Goal: Task Accomplishment & Management: Use online tool/utility

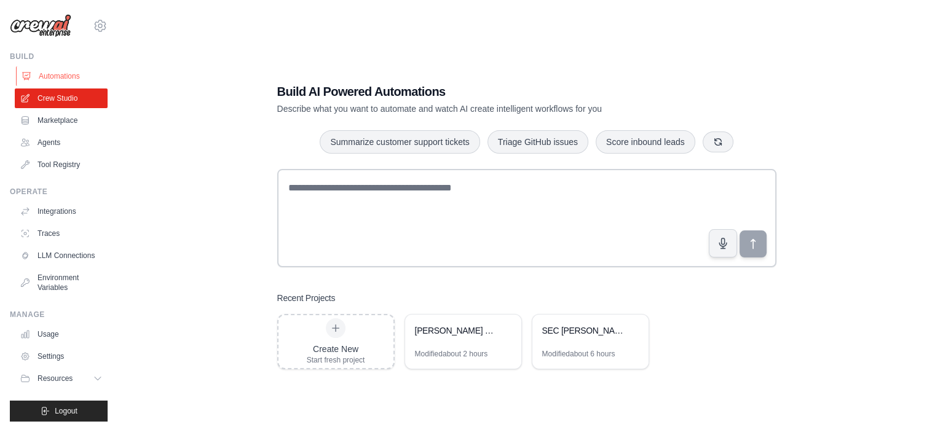
click at [68, 74] on link "Automations" at bounding box center [62, 76] width 93 height 20
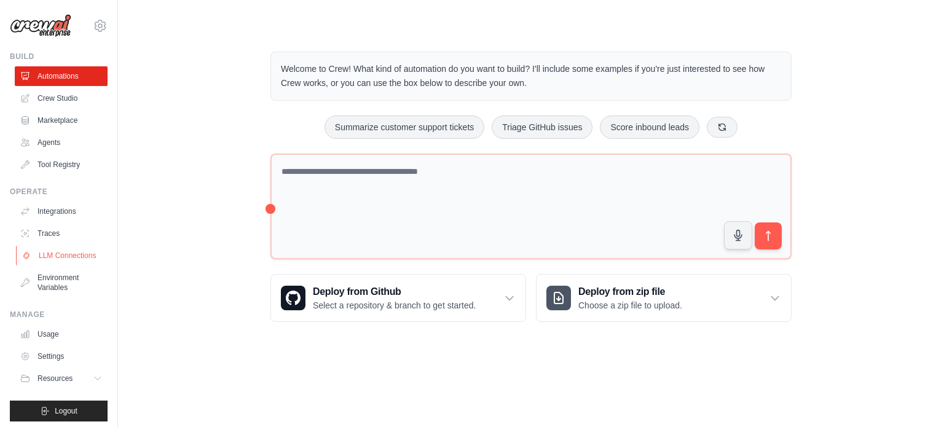
click at [71, 256] on link "LLM Connections" at bounding box center [62, 256] width 93 height 20
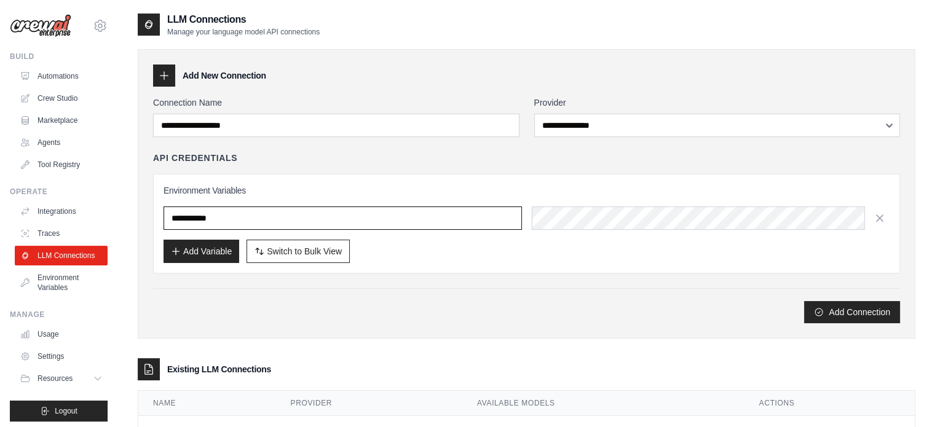
click at [232, 218] on input "text" at bounding box center [342, 217] width 358 height 23
paste input "**********"
type input "*"
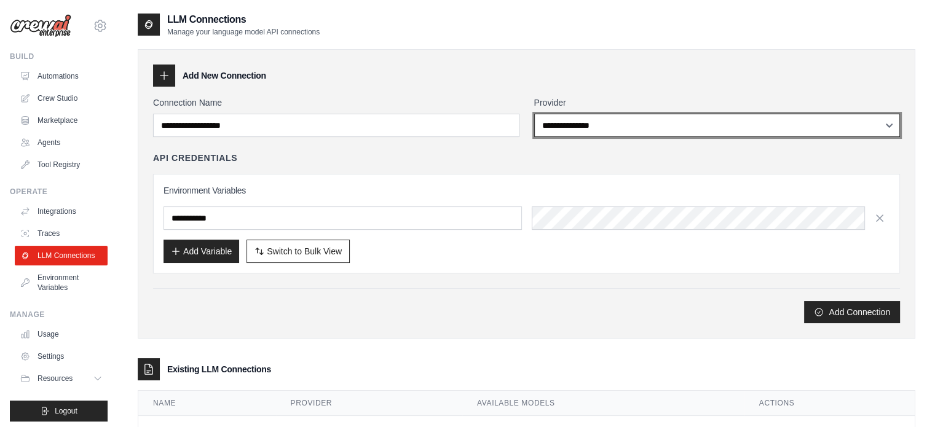
click at [612, 122] on select "**********" at bounding box center [717, 125] width 366 height 23
select select "******"
click at [534, 114] on select "**********" at bounding box center [717, 125] width 366 height 23
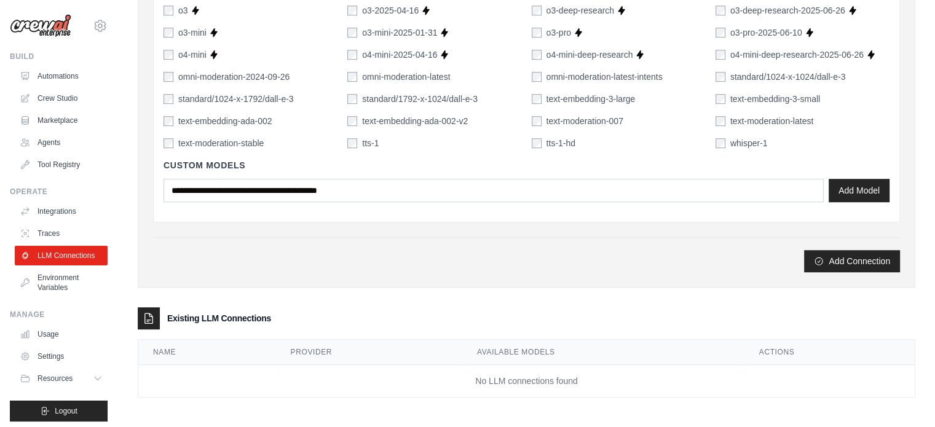
scroll to position [890, 0]
click at [862, 184] on button "Add Model" at bounding box center [858, 190] width 61 height 23
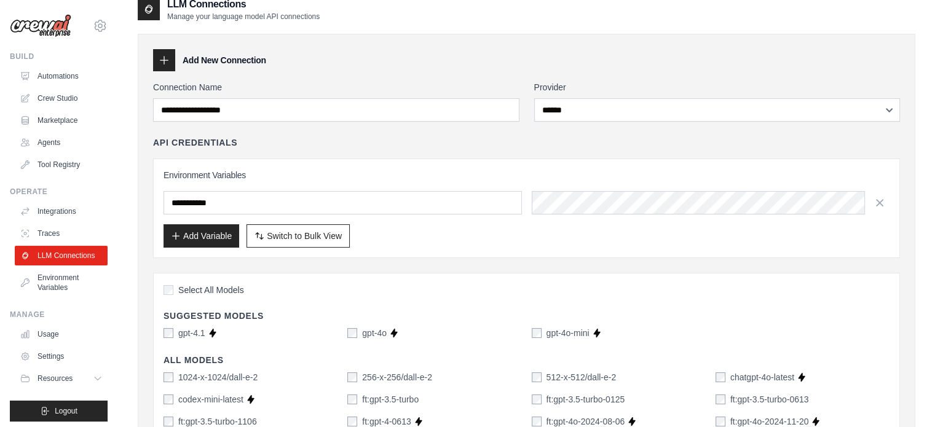
scroll to position [0, 0]
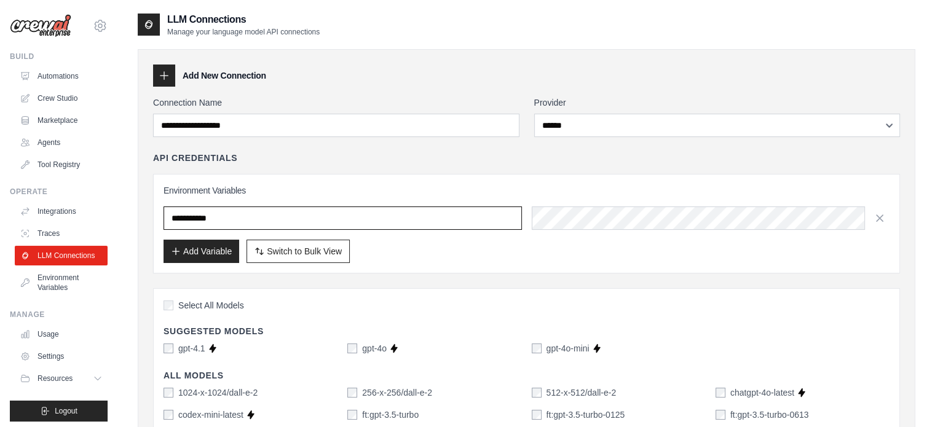
click at [256, 217] on input "text" at bounding box center [342, 217] width 358 height 23
click at [363, 208] on input "text" at bounding box center [342, 217] width 358 height 23
paste input "**********"
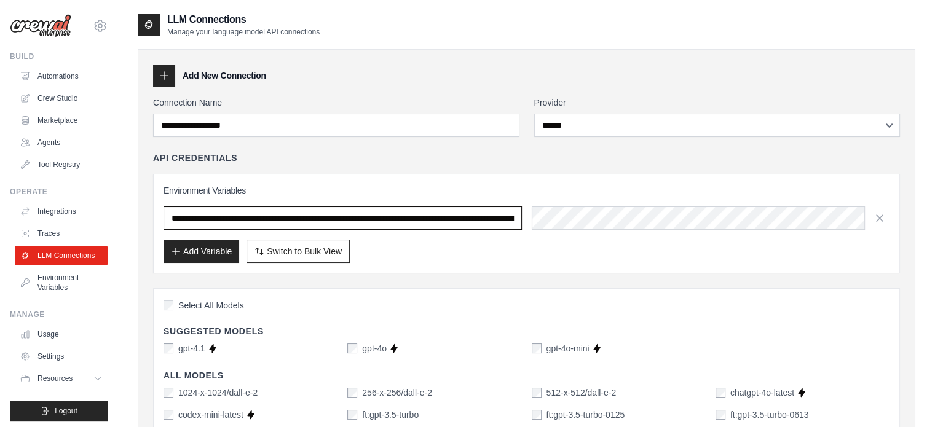
scroll to position [0, 433]
type input "**********"
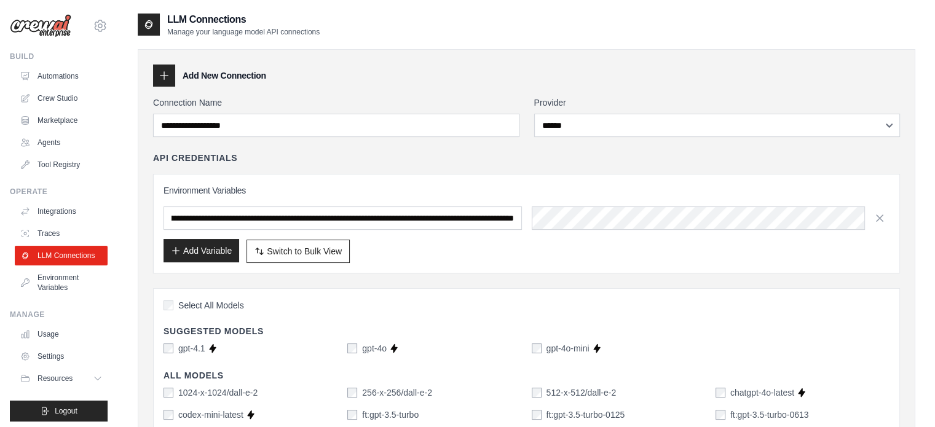
scroll to position [0, 0]
click at [219, 247] on button "Add Variable" at bounding box center [201, 250] width 76 height 23
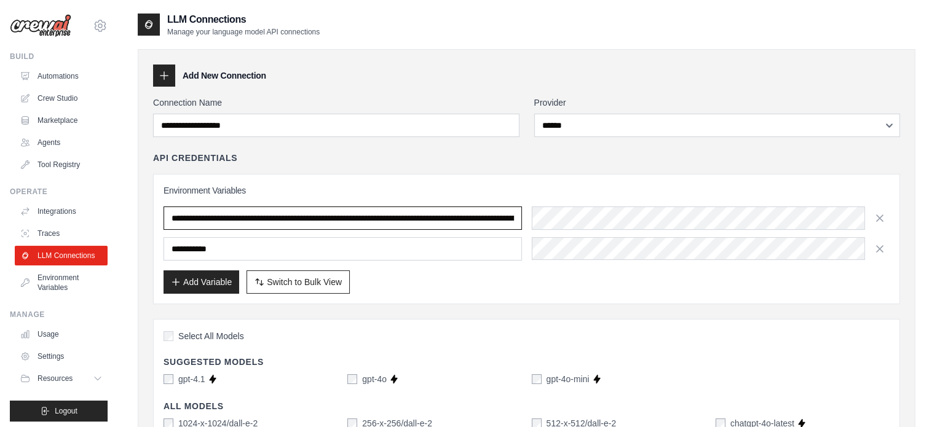
click at [508, 219] on input "**********" at bounding box center [342, 217] width 358 height 23
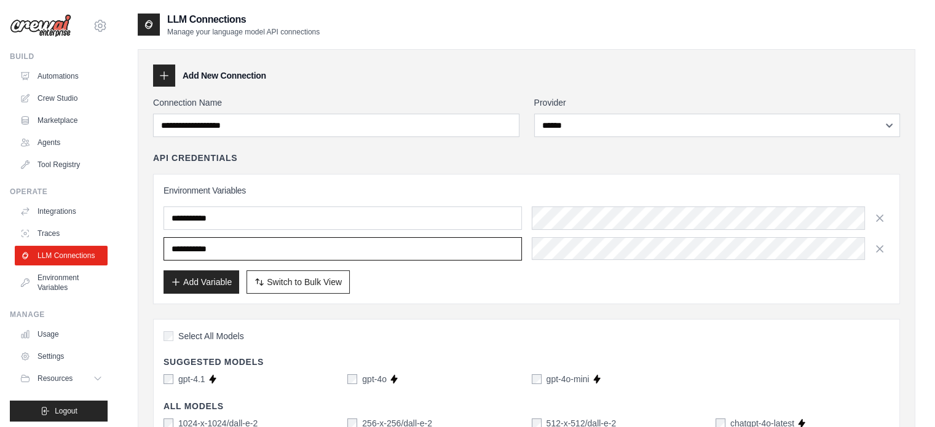
click at [397, 254] on input "text" at bounding box center [342, 248] width 358 height 23
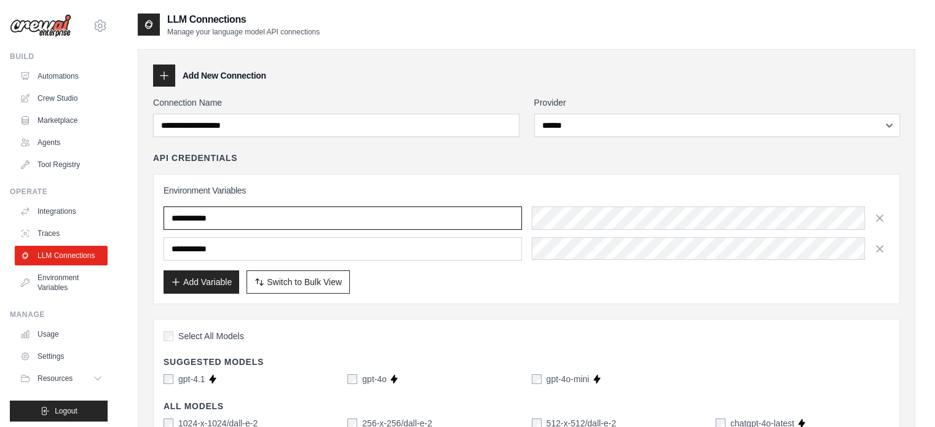
click at [359, 221] on input "text" at bounding box center [342, 217] width 358 height 23
paste input "**********"
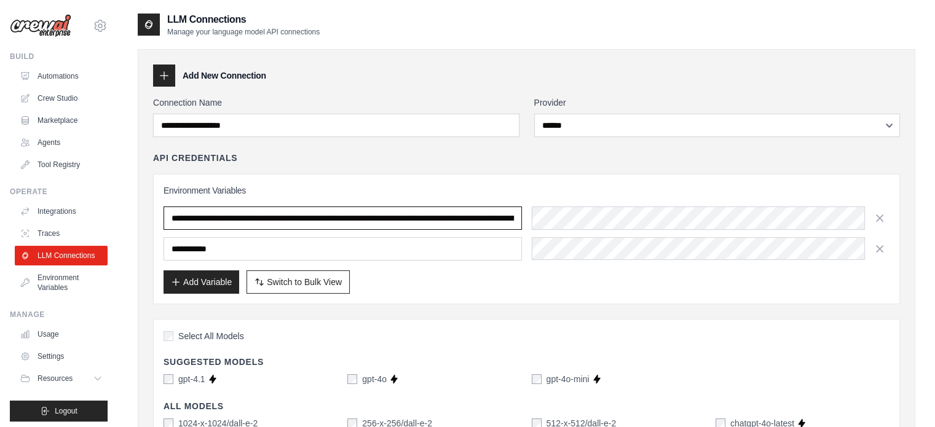
scroll to position [0, 433]
type input "**********"
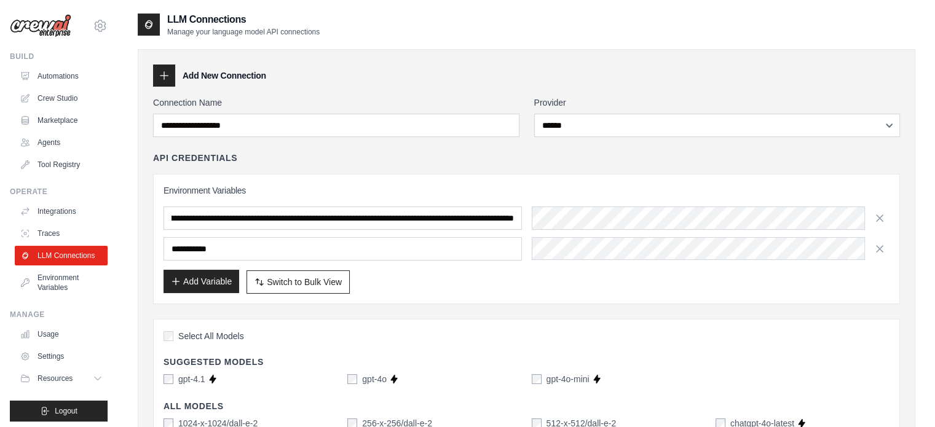
scroll to position [0, 0]
click at [198, 281] on button "Add Variable" at bounding box center [201, 281] width 76 height 23
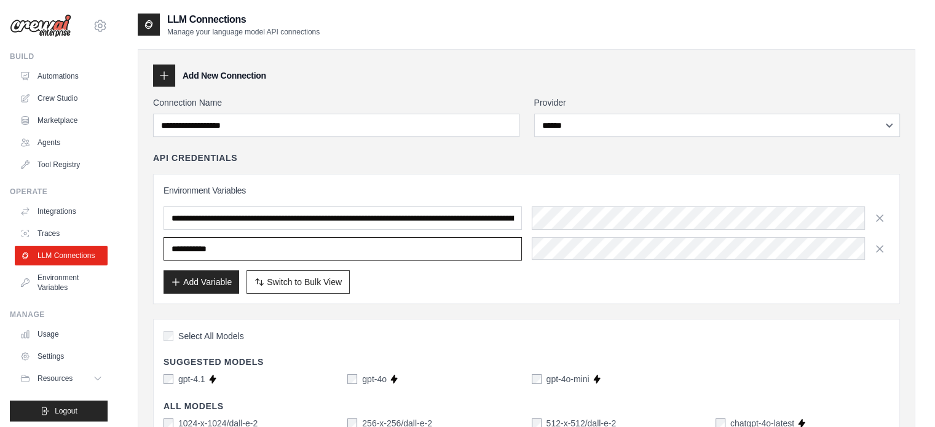
click at [240, 248] on input "text" at bounding box center [342, 248] width 358 height 23
paste input "**********"
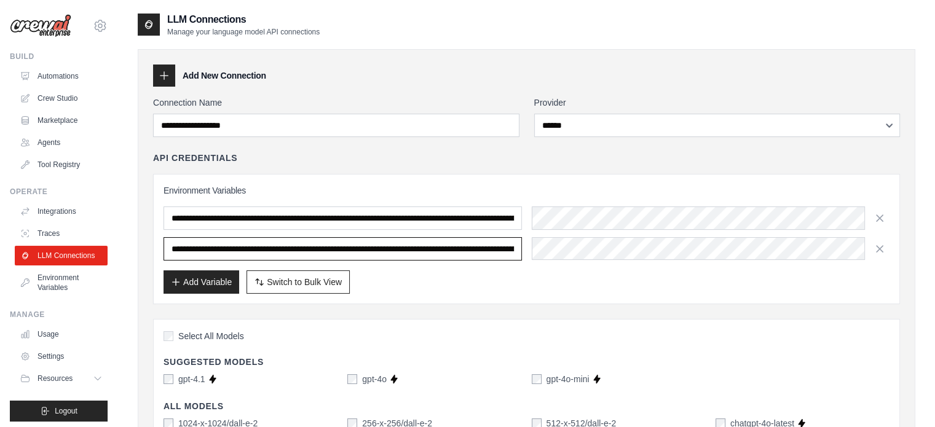
scroll to position [0, 433]
type input "**********"
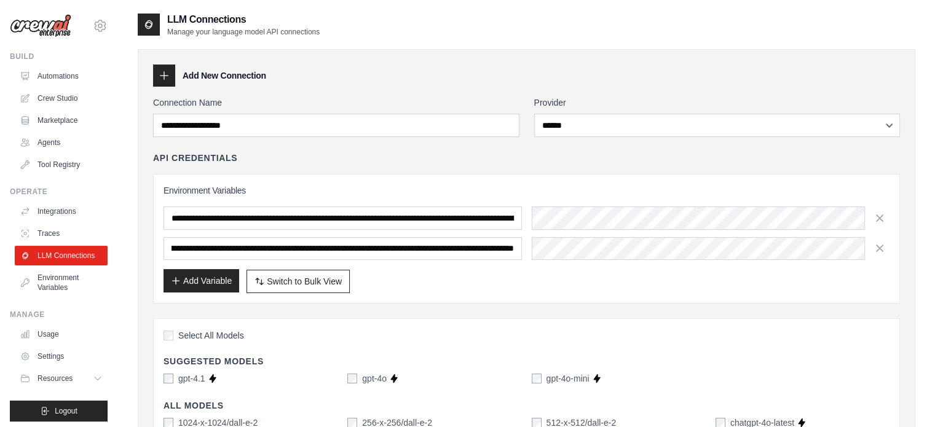
scroll to position [0, 0]
click at [202, 280] on button "Add Variable" at bounding box center [201, 280] width 76 height 23
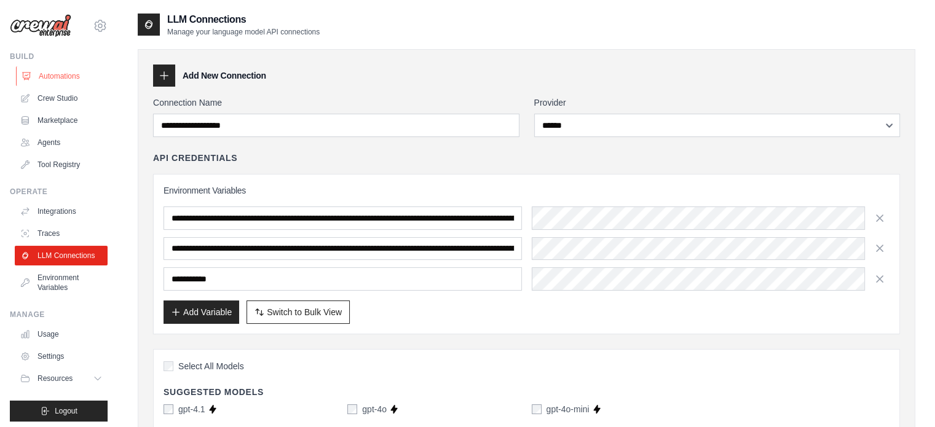
click at [45, 72] on link "Automations" at bounding box center [62, 76] width 93 height 20
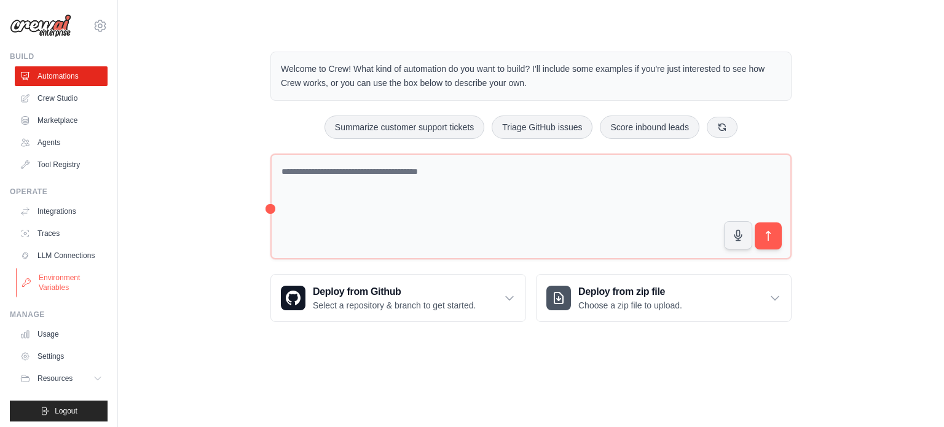
click at [49, 296] on link "Environment Variables" at bounding box center [62, 282] width 93 height 29
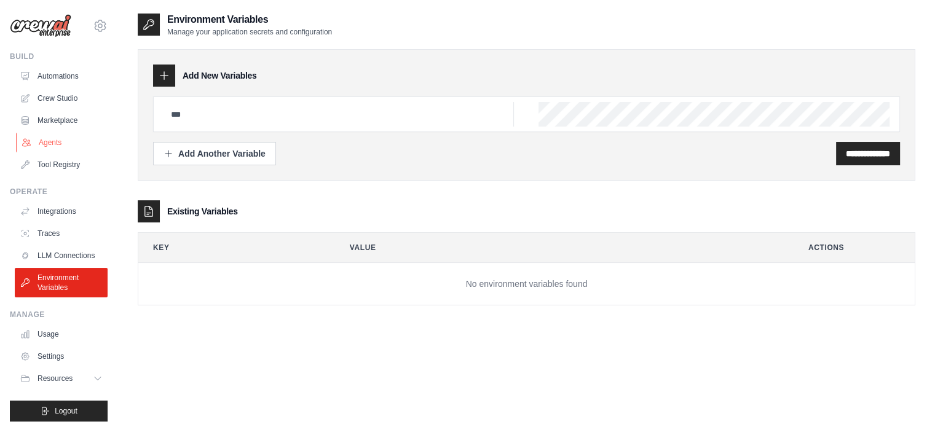
click at [52, 137] on link "Agents" at bounding box center [62, 143] width 93 height 20
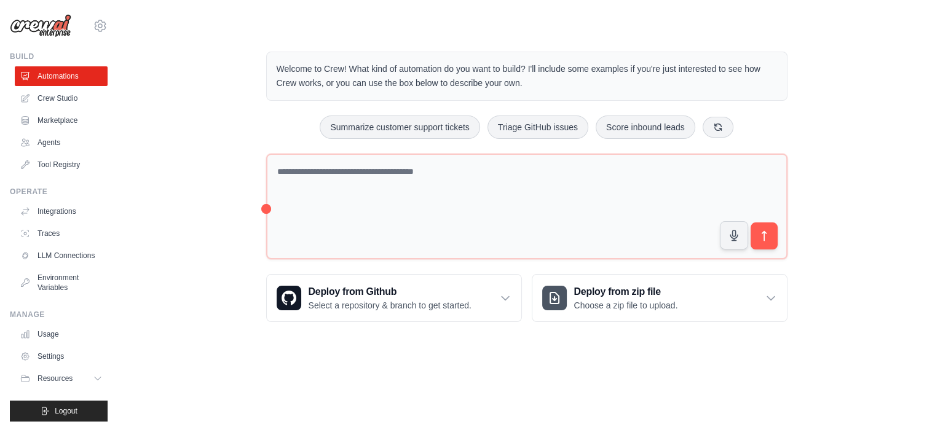
select select "******"
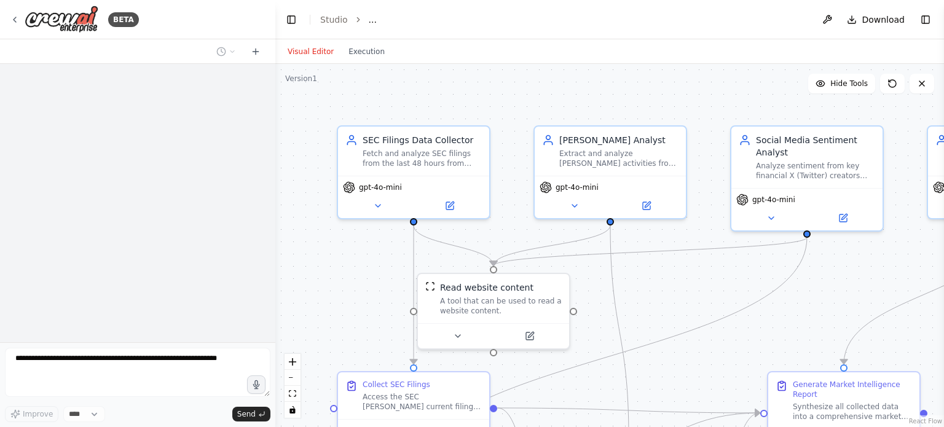
select select "****"
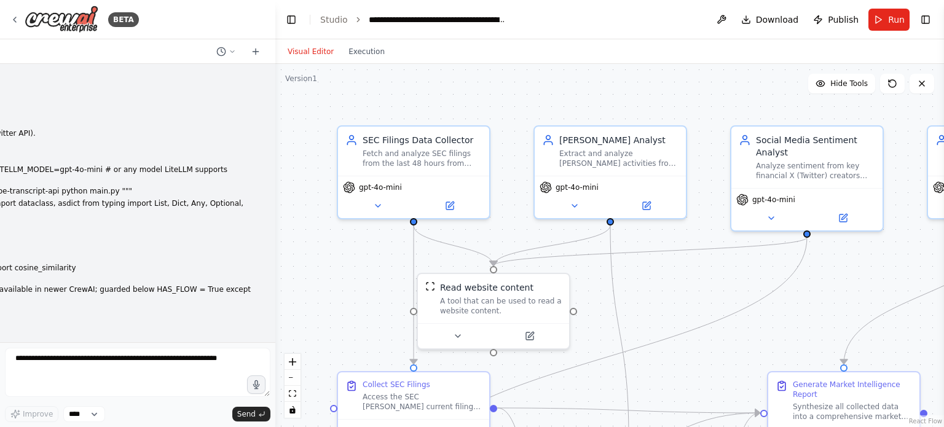
scroll to position [4944, 0]
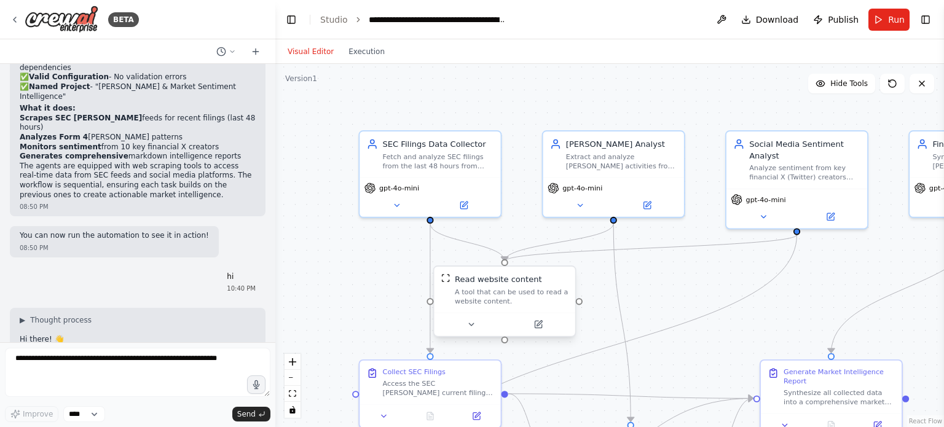
click at [492, 288] on div "A tool that can be used to read a website content." at bounding box center [512, 296] width 114 height 18
click at [472, 327] on icon at bounding box center [470, 324] width 9 height 9
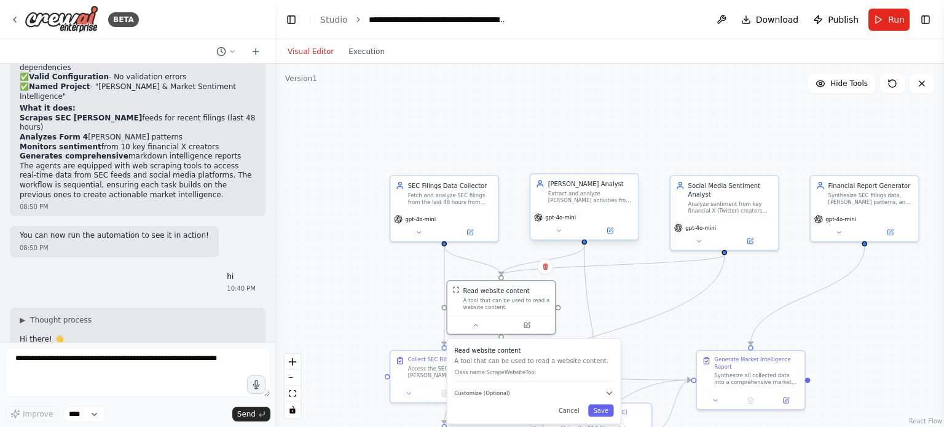
click at [559, 218] on span "gpt-4o-mini" at bounding box center [560, 217] width 31 height 7
click at [559, 230] on icon at bounding box center [559, 231] width 4 height 2
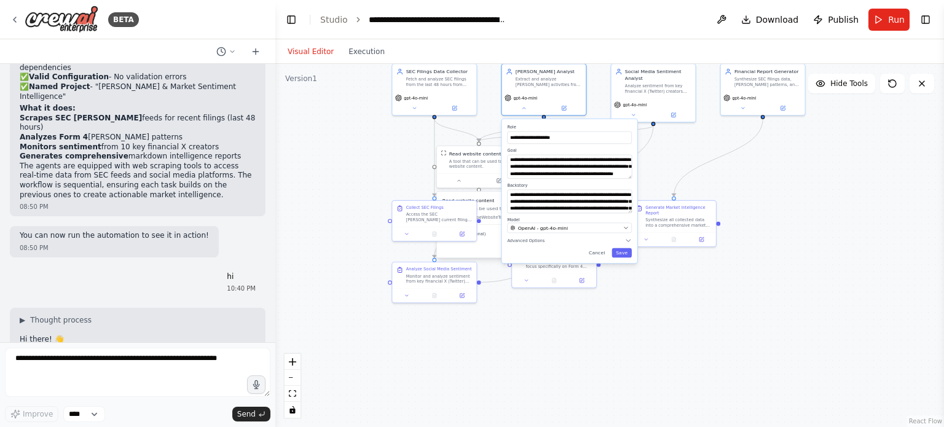
drag, startPoint x: 410, startPoint y: 297, endPoint x: 273, endPoint y: 145, distance: 204.5
click at [273, 145] on div "BETA main.py """ Insider Trading + SEC Filings + X Sentiment — CrewAI Flow (wit…" at bounding box center [472, 213] width 944 height 427
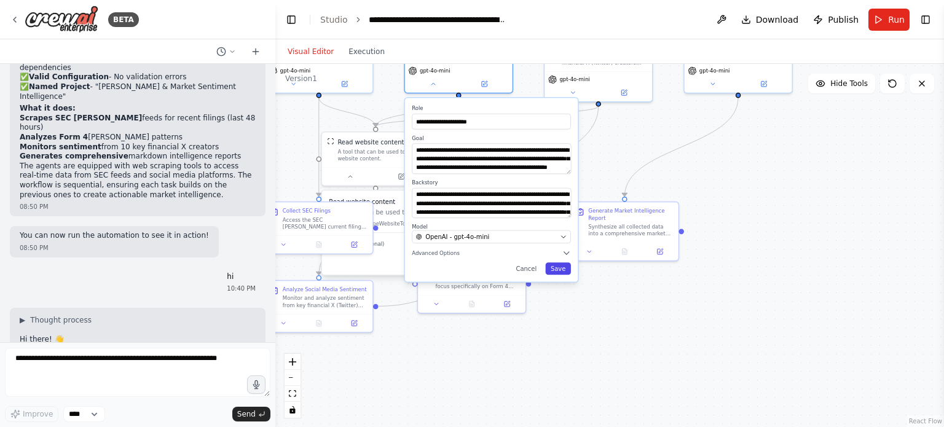
click at [564, 267] on button "Save" at bounding box center [557, 268] width 25 height 12
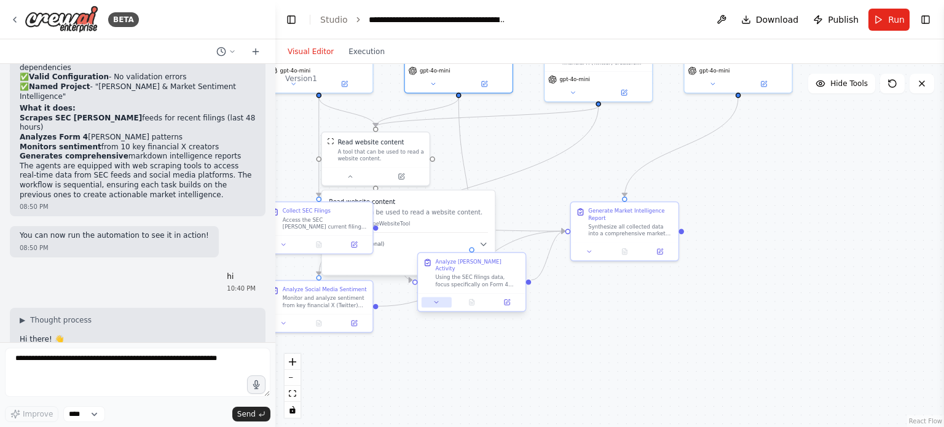
click at [436, 299] on button at bounding box center [436, 302] width 30 height 10
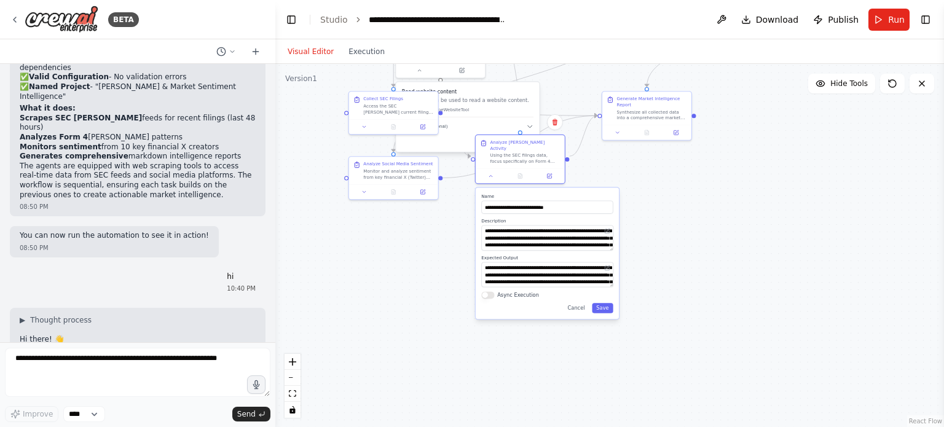
drag, startPoint x: 326, startPoint y: 228, endPoint x: 375, endPoint y: 88, distance: 148.1
click at [375, 88] on div ".deletable-edge-delete-btn { width: 20px; height: 20px; border: 0px solid #ffff…" at bounding box center [609, 245] width 668 height 363
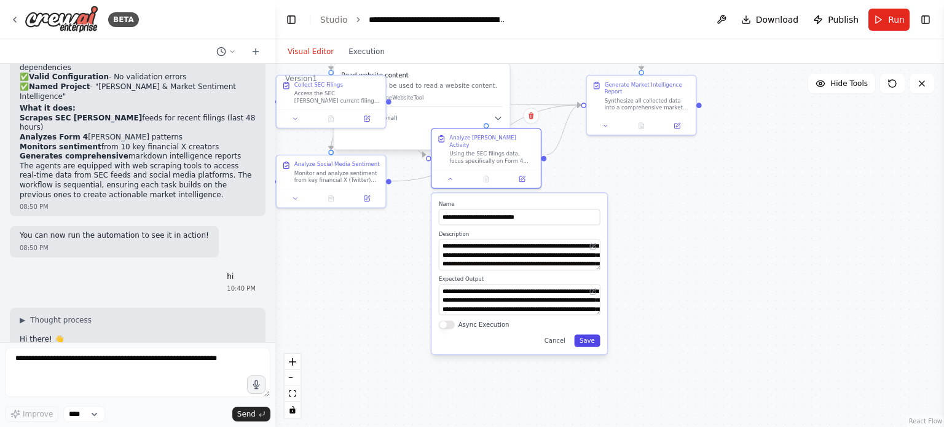
click at [587, 335] on button "Save" at bounding box center [587, 341] width 26 height 12
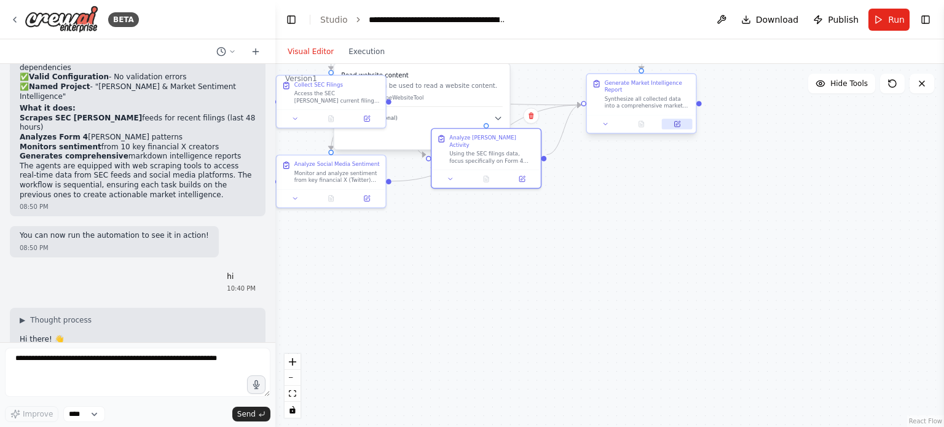
click at [678, 125] on icon at bounding box center [677, 125] width 6 height 6
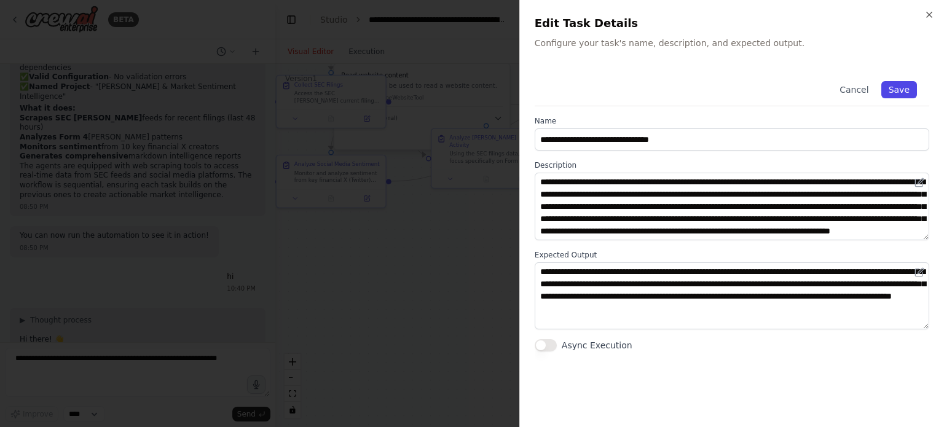
click at [905, 89] on button "Save" at bounding box center [899, 89] width 36 height 17
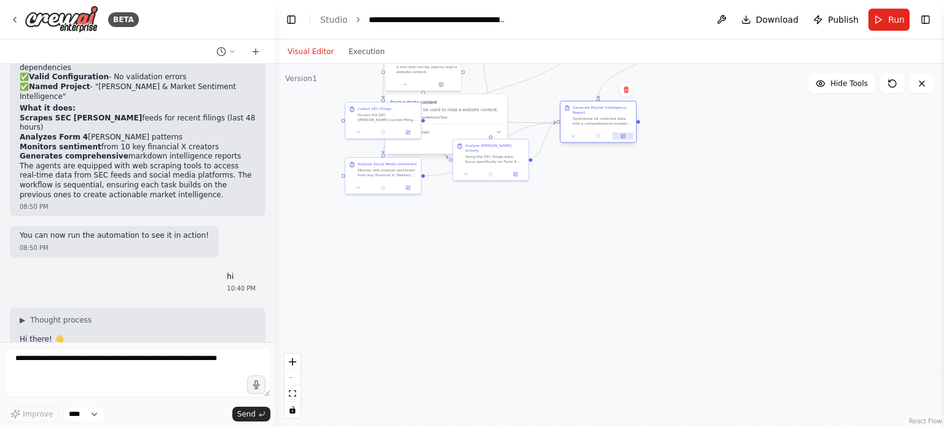
click at [626, 138] on button at bounding box center [623, 135] width 21 height 7
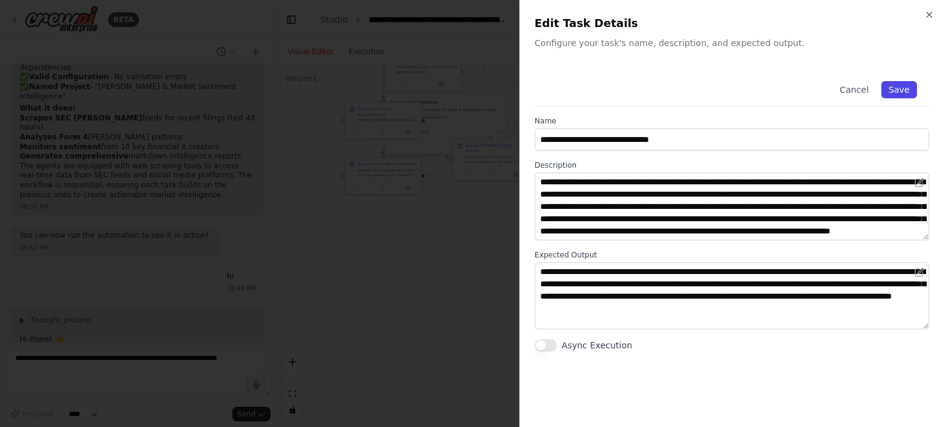
click at [900, 85] on button "Save" at bounding box center [899, 89] width 36 height 17
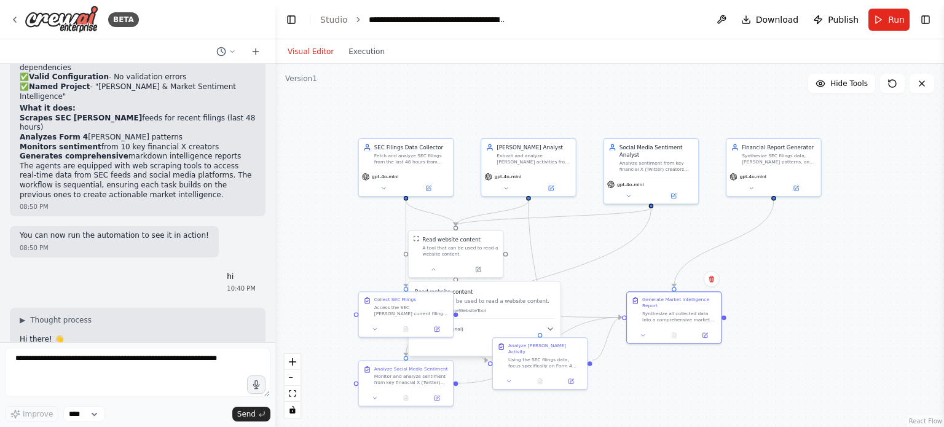
drag, startPoint x: 562, startPoint y: 201, endPoint x: 629, endPoint y: 415, distance: 223.9
click at [629, 415] on div ".deletable-edge-delete-btn { width: 20px; height: 20px; border: 0px solid #ffff…" at bounding box center [609, 245] width 668 height 363
click at [756, 188] on button at bounding box center [750, 186] width 43 height 9
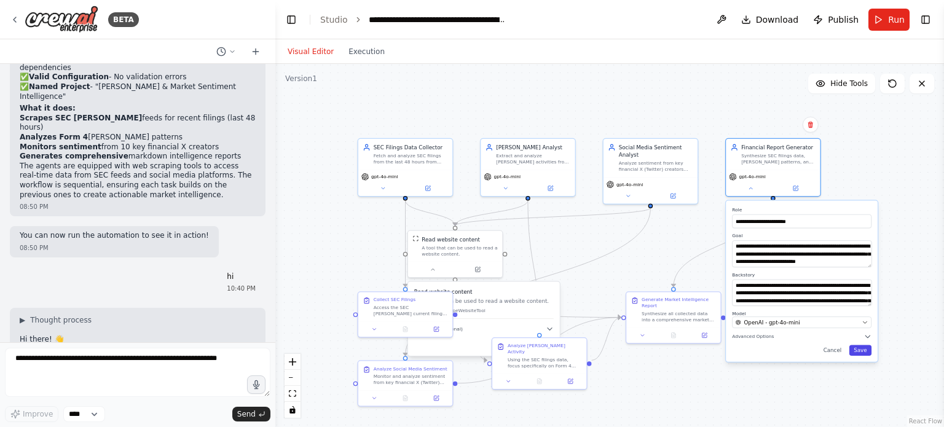
click at [864, 348] on button "Save" at bounding box center [860, 350] width 22 height 10
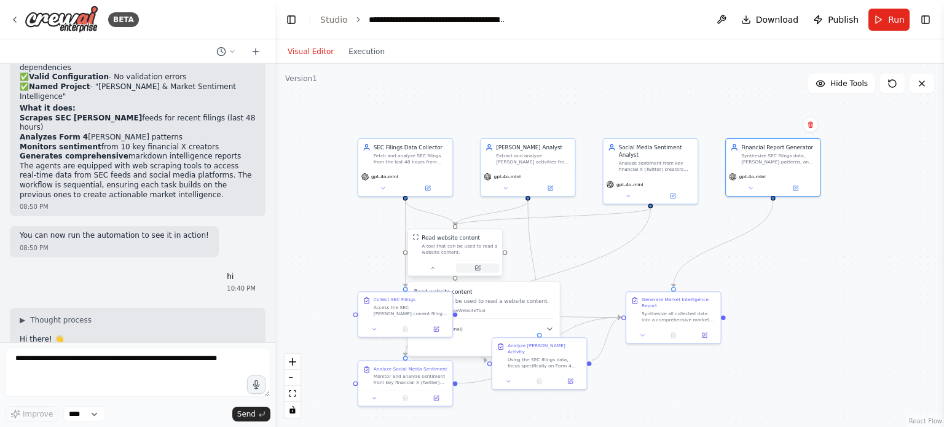
click at [483, 268] on button at bounding box center [477, 268] width 43 height 9
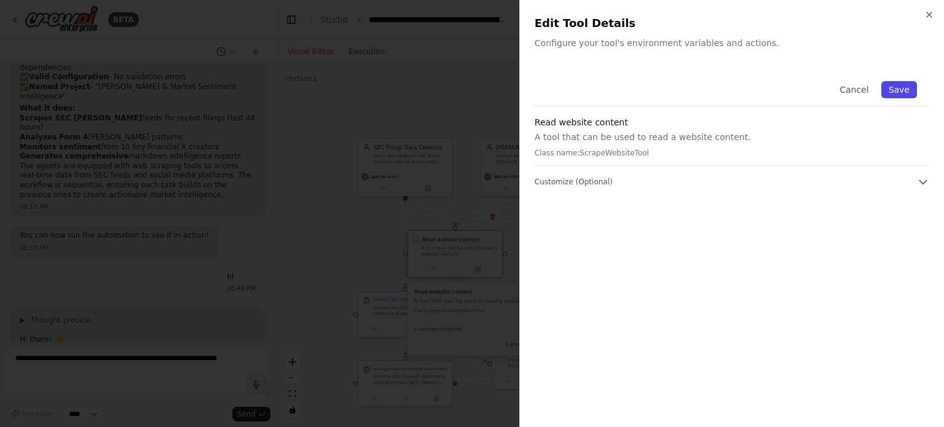
click at [892, 88] on button "Save" at bounding box center [899, 89] width 36 height 17
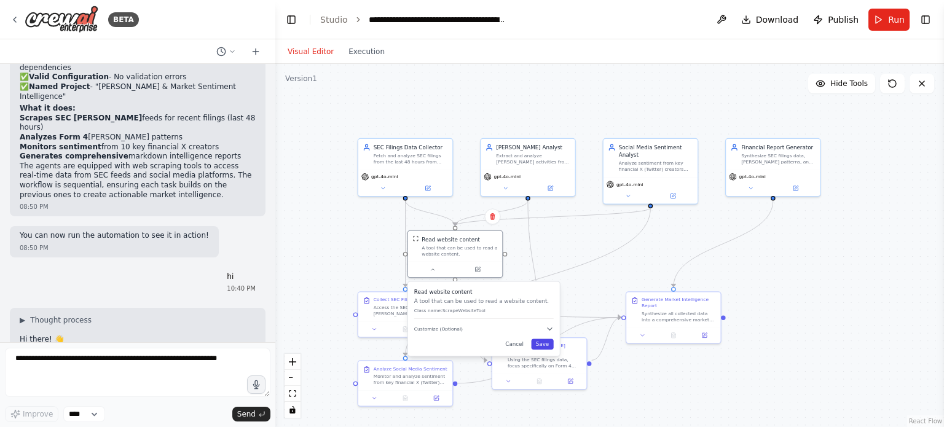
click at [543, 342] on button "Save" at bounding box center [542, 344] width 22 height 10
click at [436, 334] on div at bounding box center [405, 327] width 94 height 16
click at [439, 330] on icon at bounding box center [436, 327] width 6 height 6
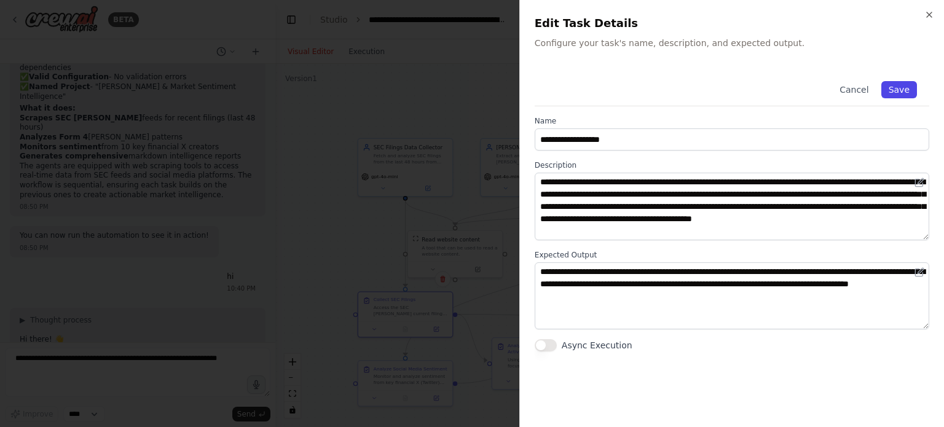
click at [899, 89] on button "Save" at bounding box center [899, 89] width 36 height 17
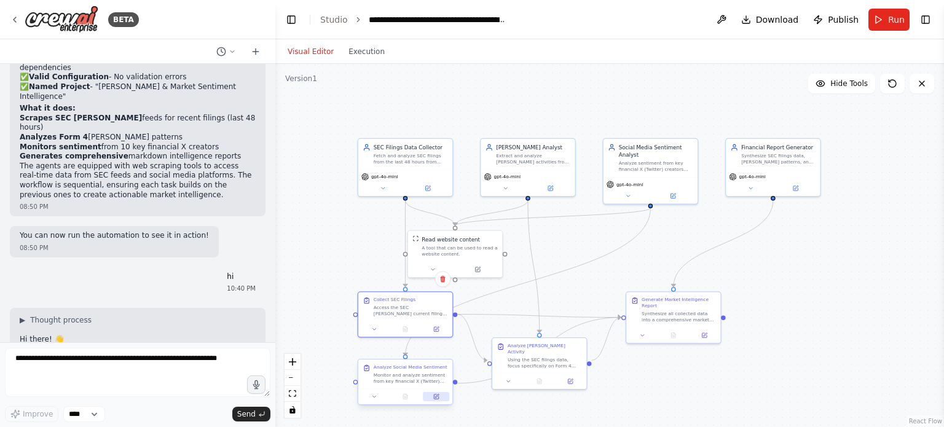
click at [432, 395] on button at bounding box center [436, 396] width 26 height 9
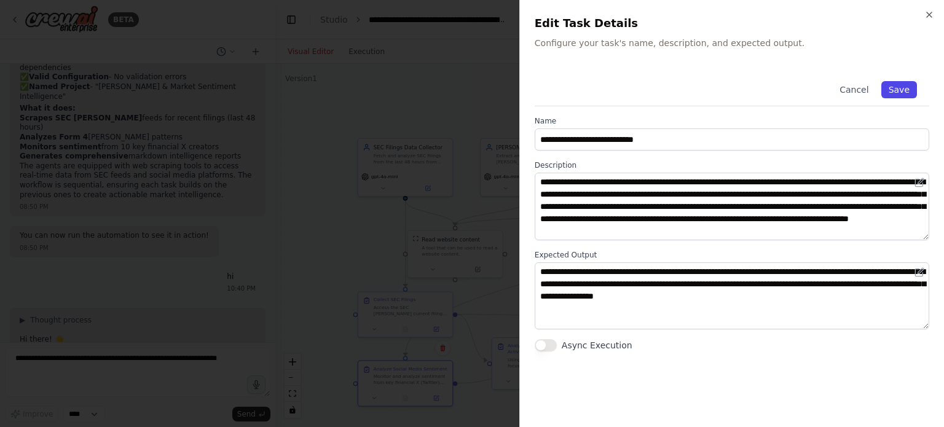
click at [892, 84] on button "Save" at bounding box center [899, 89] width 36 height 17
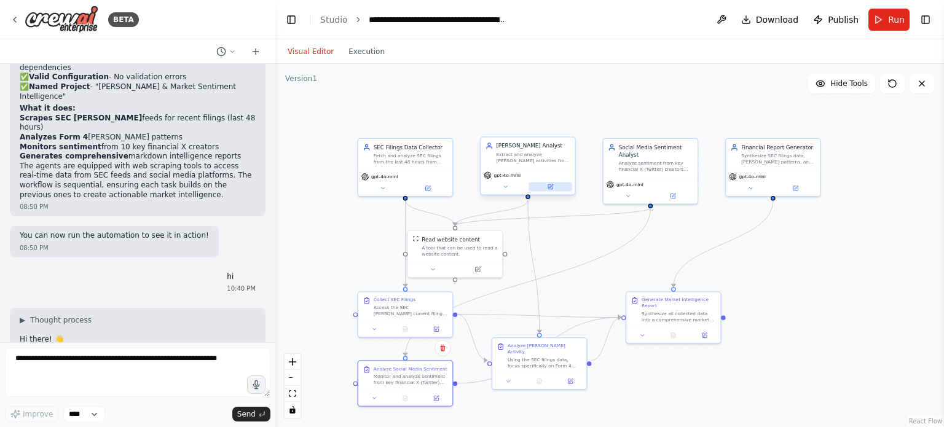
click at [551, 190] on button at bounding box center [549, 186] width 43 height 9
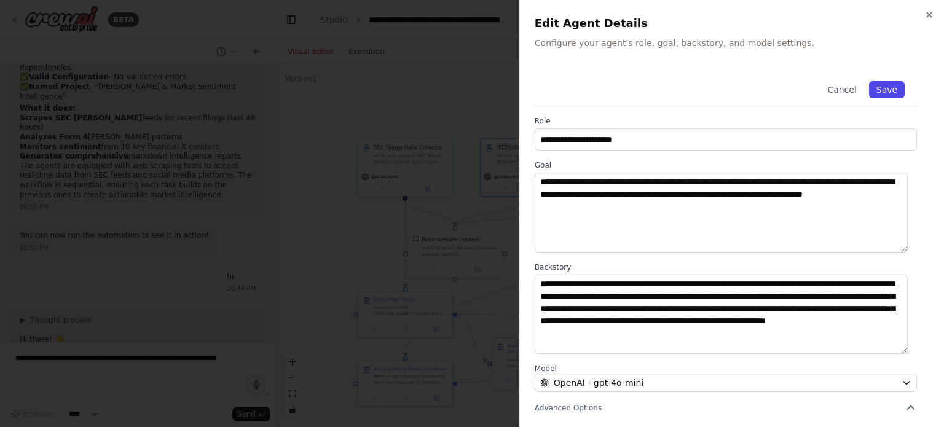
click at [880, 83] on button "Save" at bounding box center [887, 89] width 36 height 17
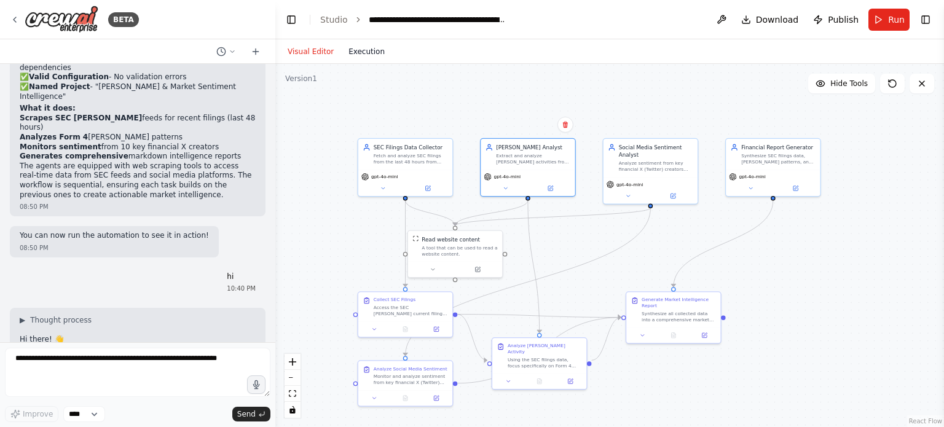
click at [363, 51] on button "Execution" at bounding box center [366, 51] width 51 height 15
click at [303, 52] on button "Visual Editor" at bounding box center [310, 51] width 61 height 15
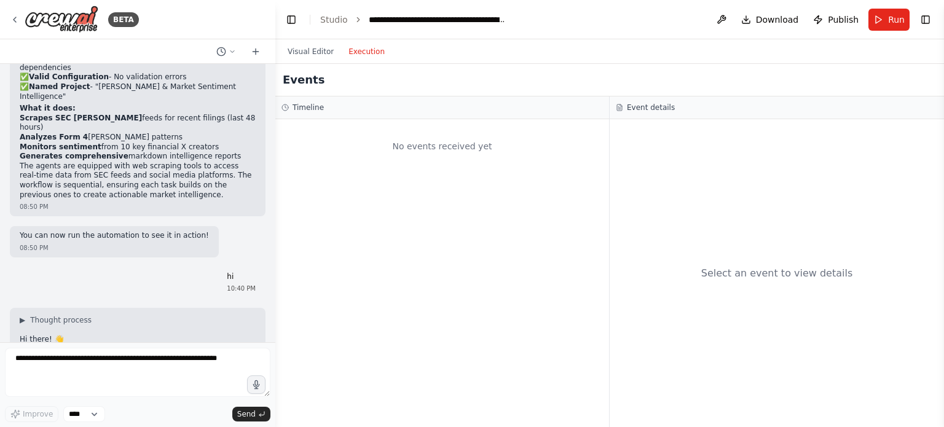
click at [364, 52] on button "Execution" at bounding box center [366, 51] width 51 height 15
click at [892, 11] on button "Run" at bounding box center [888, 20] width 41 height 22
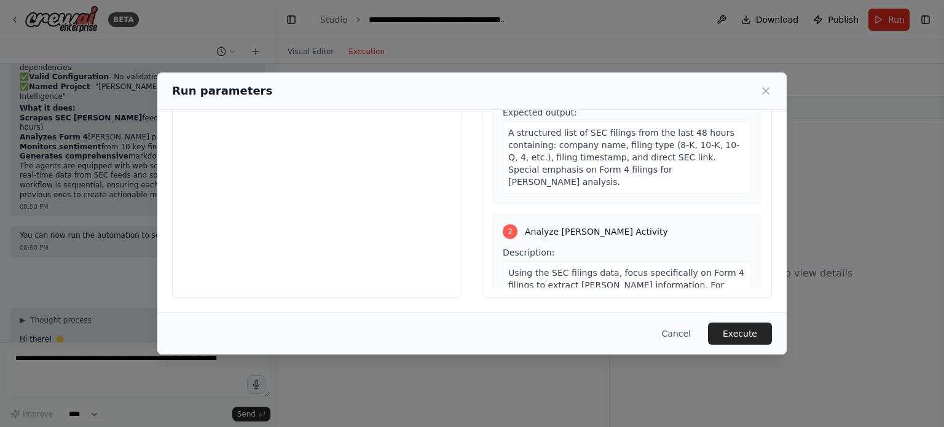
scroll to position [96, 0]
click at [745, 337] on button "Execute" at bounding box center [740, 334] width 64 height 22
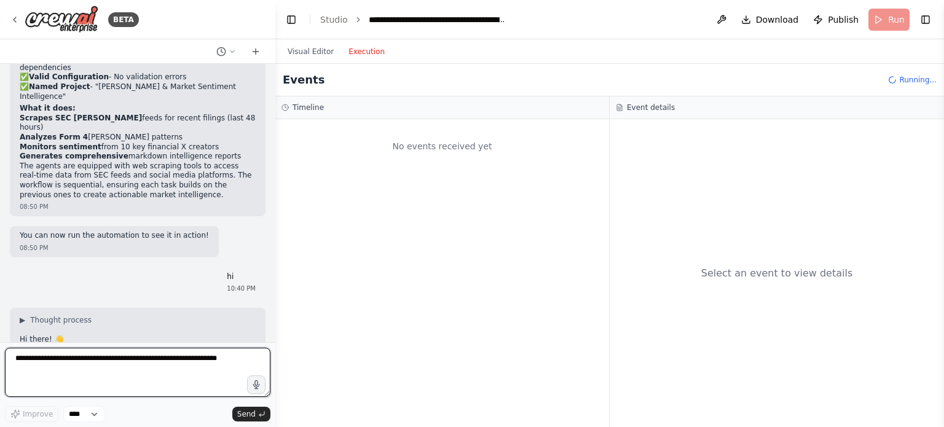
click at [125, 363] on textarea at bounding box center [137, 372] width 265 height 49
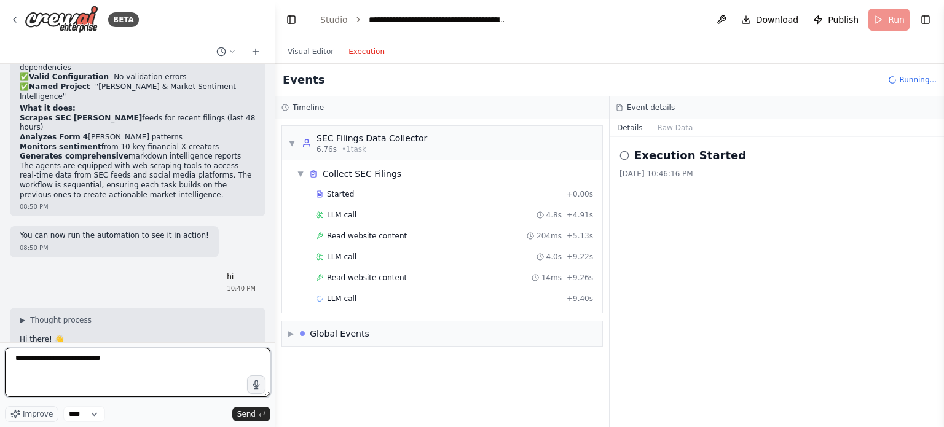
type textarea "**********"
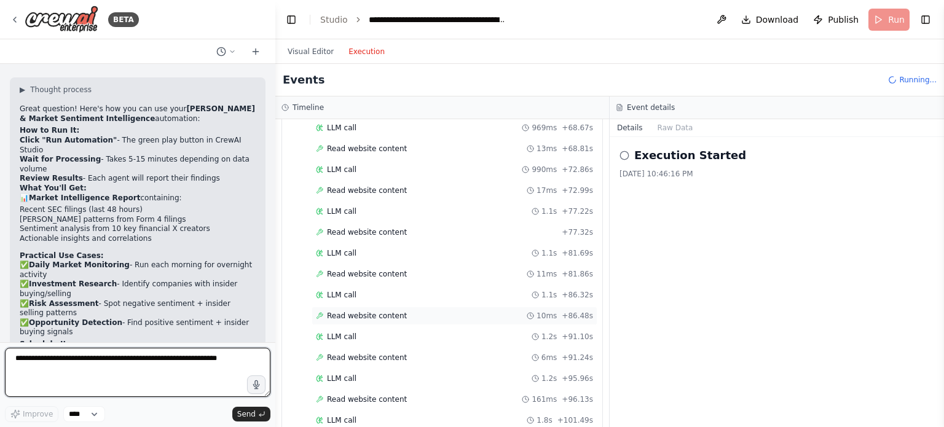
scroll to position [4013, 0]
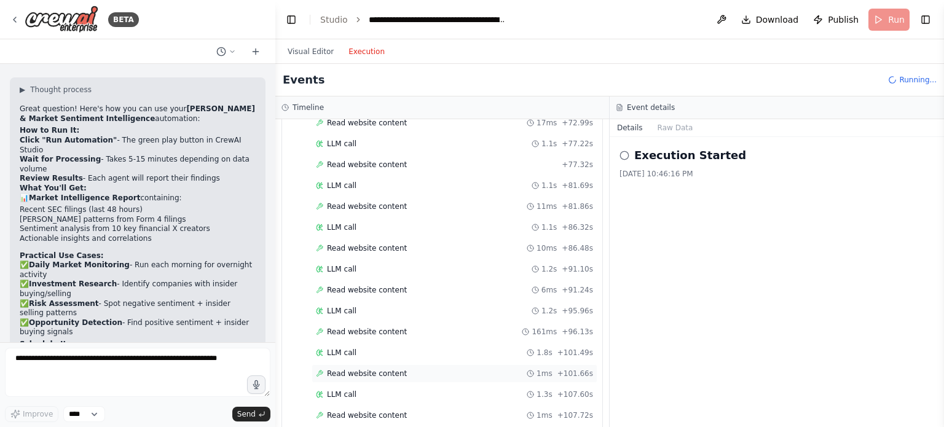
click at [418, 369] on div "Read website content 1ms + 101.66s" at bounding box center [454, 374] width 277 height 10
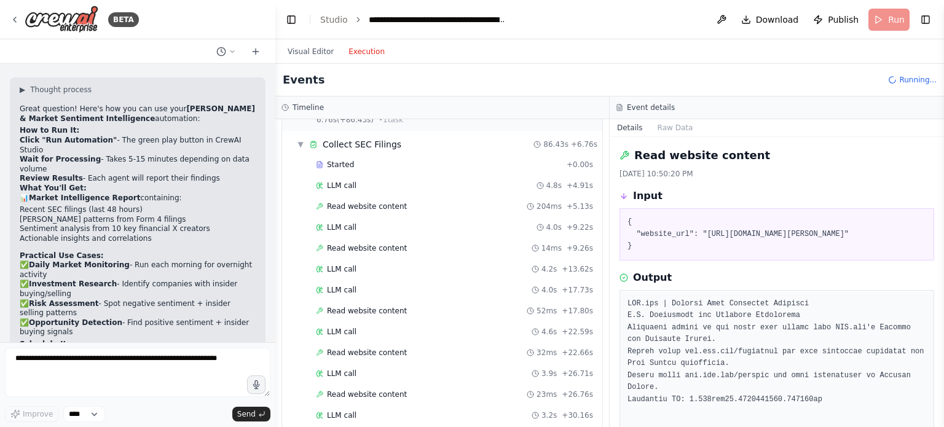
scroll to position [0, 0]
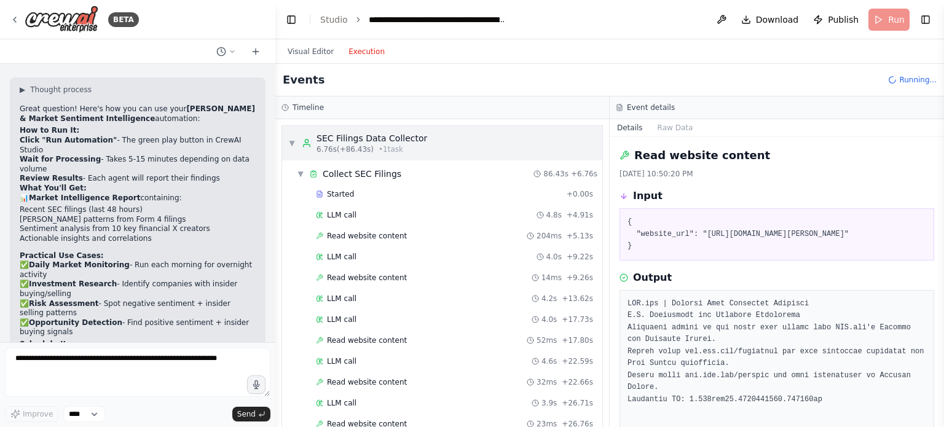
click at [446, 147] on div "▼ SEC Filings Data Collector 6.76s (+86.43s) • 1 task" at bounding box center [442, 143] width 320 height 34
click at [434, 145] on div "▼ SEC Filings Data Collector 6.76s (+86.43s) • 1 task" at bounding box center [442, 143] width 320 height 34
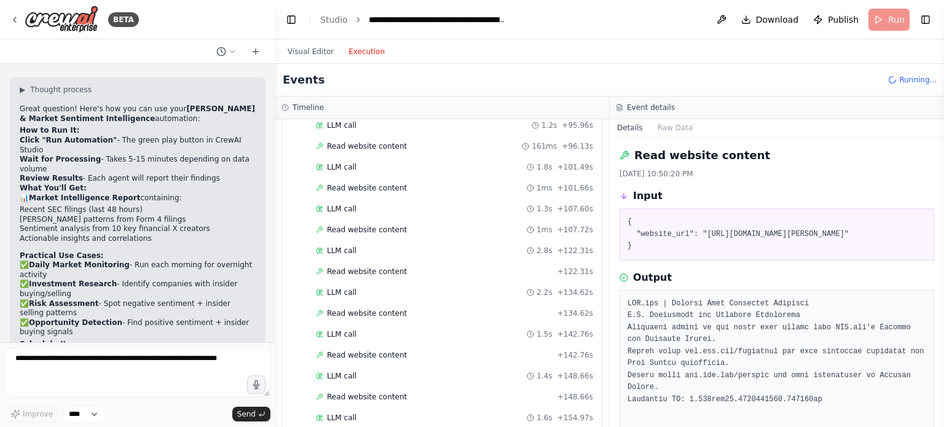
scroll to position [4220, 0]
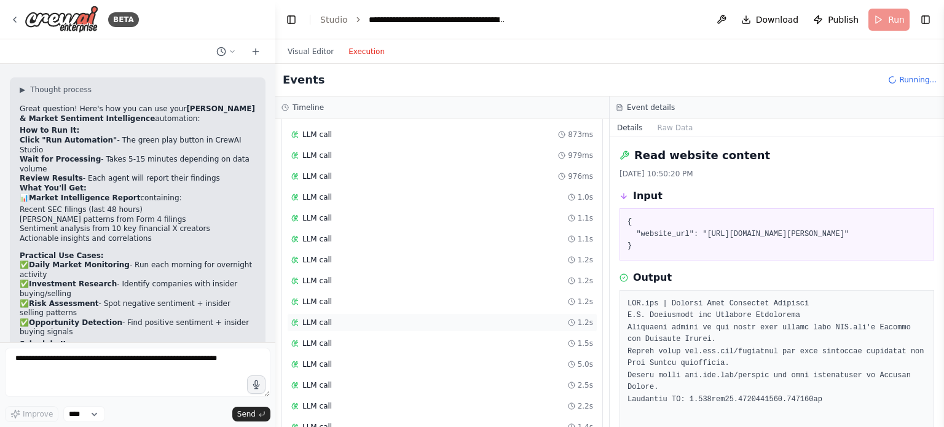
scroll to position [6105, 0]
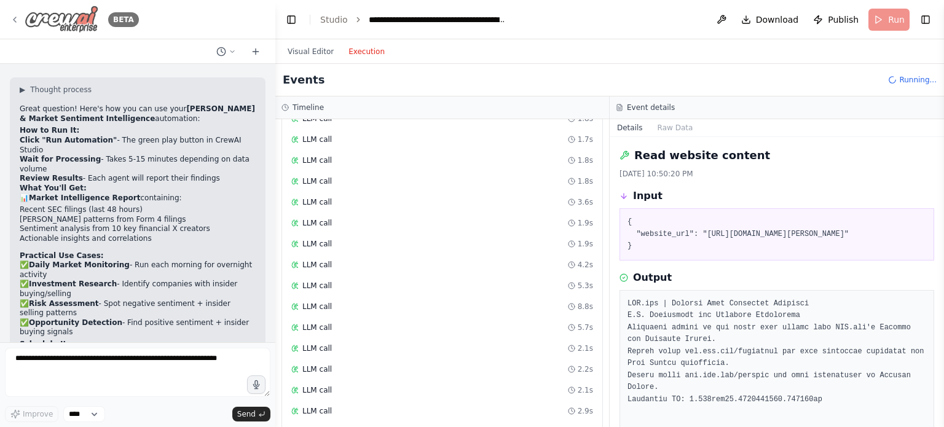
click at [12, 22] on icon at bounding box center [15, 20] width 10 height 10
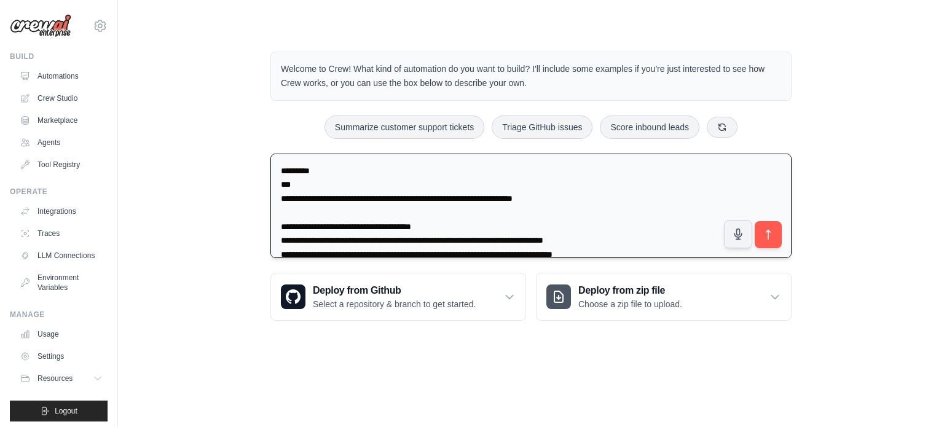
click at [528, 214] on textarea at bounding box center [530, 206] width 521 height 105
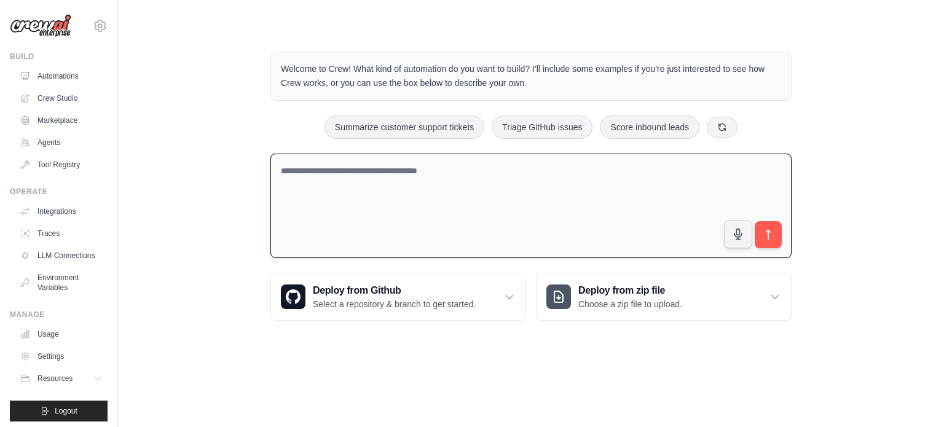
click at [376, 180] on textarea at bounding box center [530, 206] width 521 height 105
paste textarea "**********"
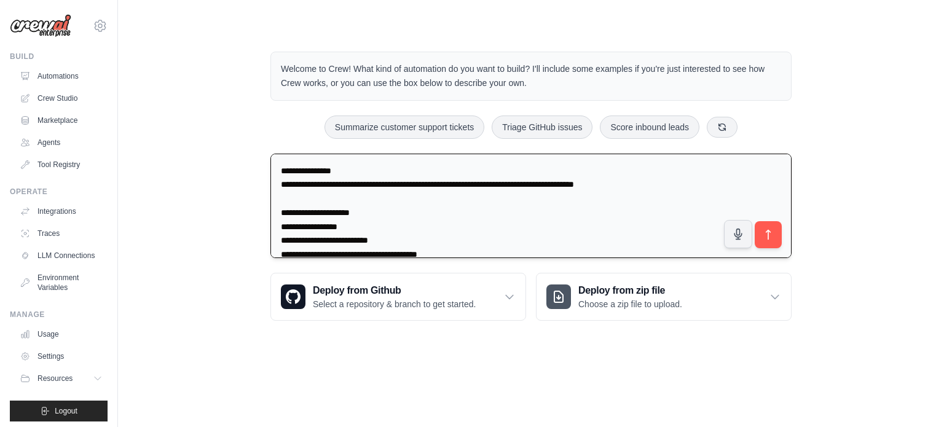
scroll to position [659, 0]
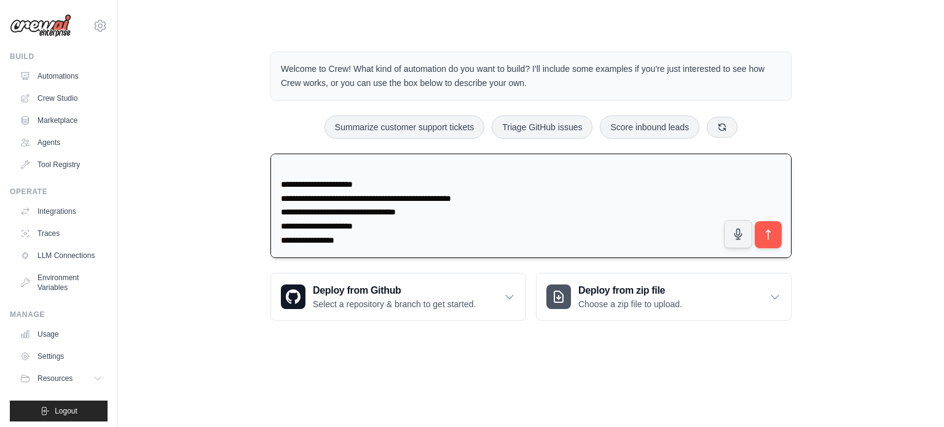
type textarea "**********"
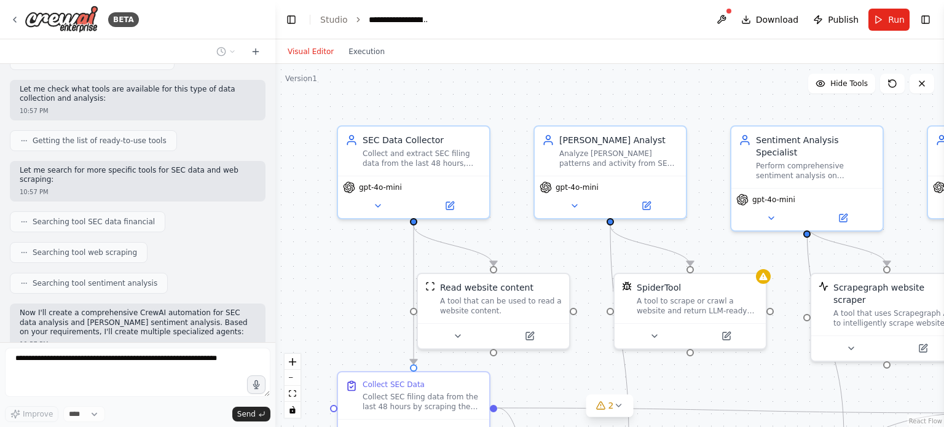
scroll to position [1069, 0]
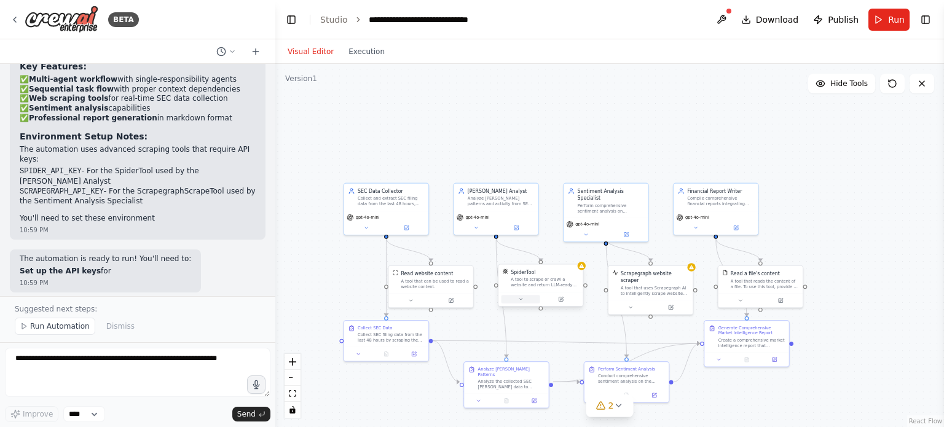
click at [508, 300] on button at bounding box center [520, 299] width 39 height 8
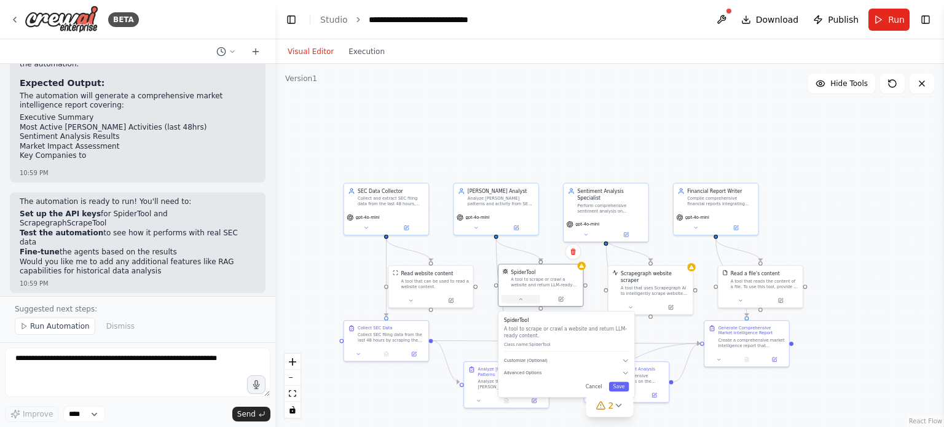
scroll to position [1734, 0]
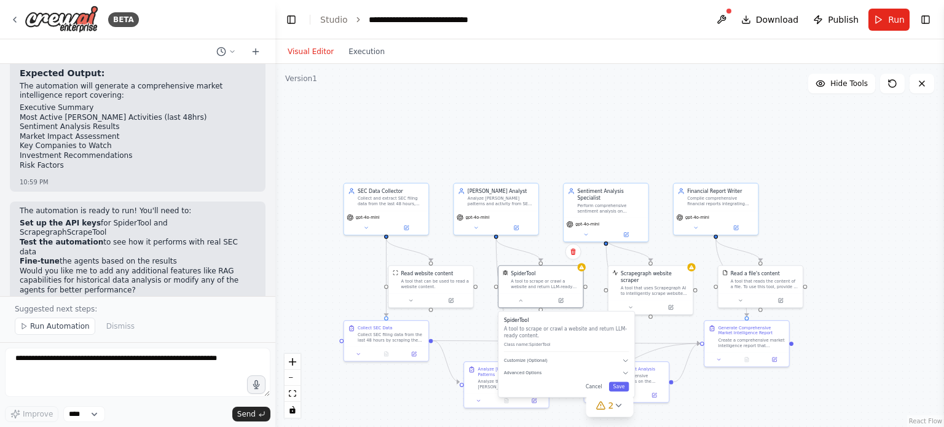
click at [556, 364] on div "SpiderTool A tool to scrape or crawl a website and return LLM-ready content. Cl…" at bounding box center [566, 354] width 136 height 85
click at [629, 363] on div "SpiderTool A tool to scrape or crawl a website and return LLM-ready content. Cl…" at bounding box center [566, 354] width 136 height 85
click at [625, 360] on icon "button" at bounding box center [626, 361] width 4 height 2
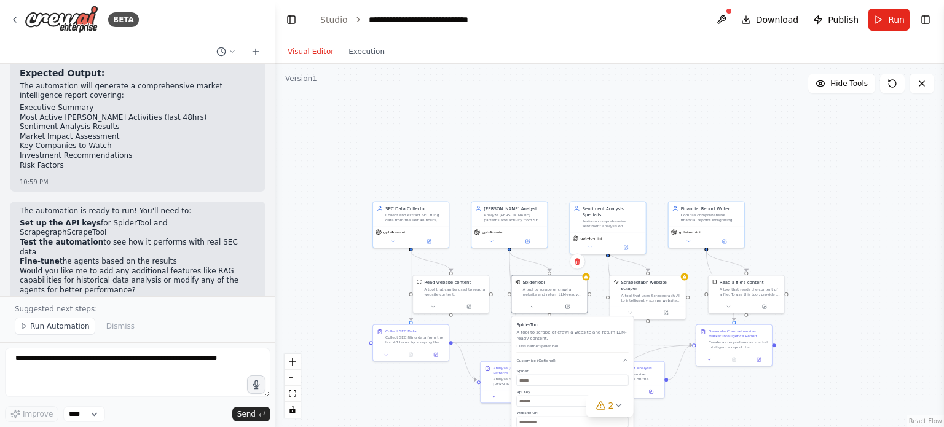
click at [627, 363] on div "SpiderTool A tool to scrape or crawl a website and return LLM-ready content. Cl…" at bounding box center [572, 394] width 122 height 157
click at [625, 360] on icon "button" at bounding box center [626, 360] width 4 height 2
click at [825, 253] on div ".deletable-edge-delete-btn { width: 20px; height: 20px; border: 0px solid #ffff…" at bounding box center [609, 245] width 668 height 363
click at [622, 410] on icon at bounding box center [618, 406] width 10 height 10
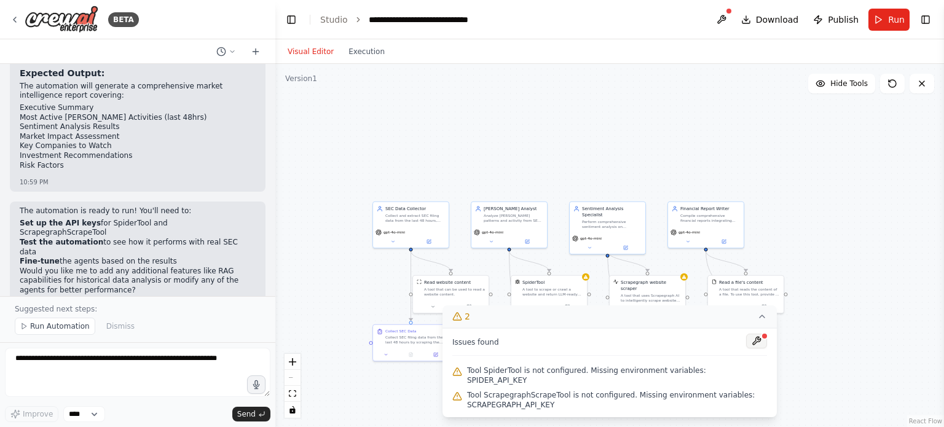
click at [754, 347] on button at bounding box center [756, 341] width 21 height 15
click at [754, 347] on div at bounding box center [756, 342] width 21 height 17
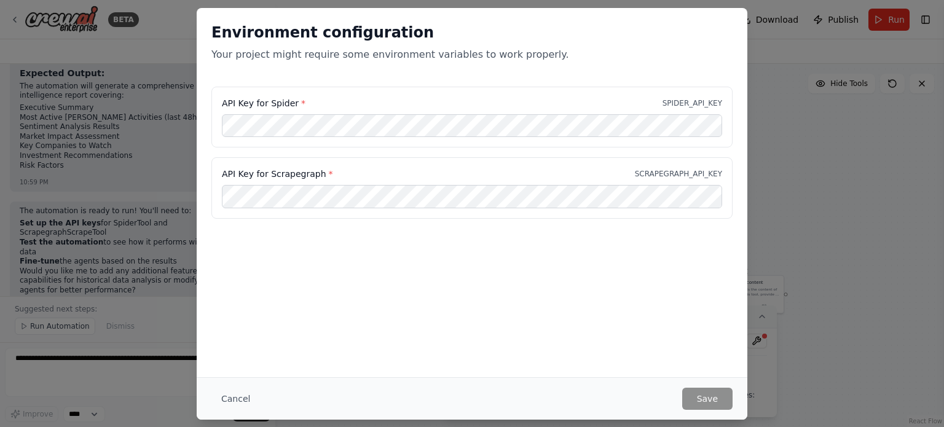
click at [798, 251] on div "Environment configuration Your project might require some environment variables…" at bounding box center [472, 213] width 944 height 427
click at [246, 393] on button "Cancel" at bounding box center [235, 399] width 49 height 22
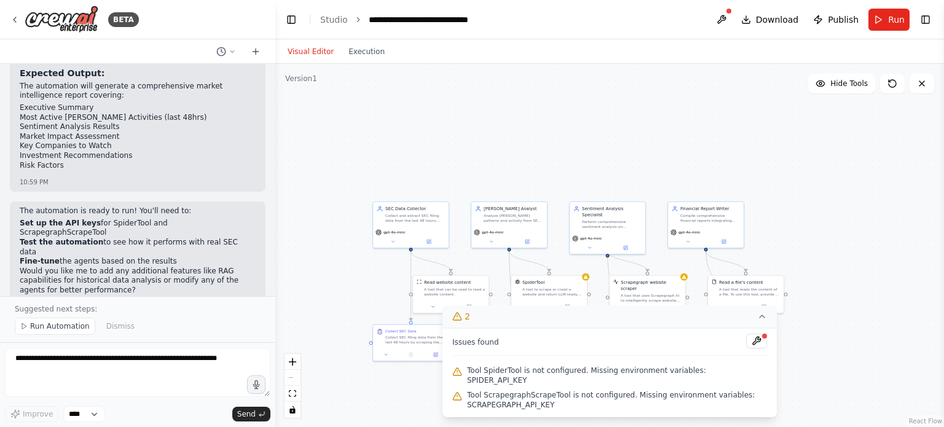
click at [298, 281] on div ".deletable-edge-delete-btn { width: 20px; height: 20px; border: 0px solid #ffff…" at bounding box center [609, 245] width 668 height 363
click at [634, 308] on button at bounding box center [629, 311] width 35 height 7
click at [758, 321] on icon at bounding box center [762, 317] width 10 height 10
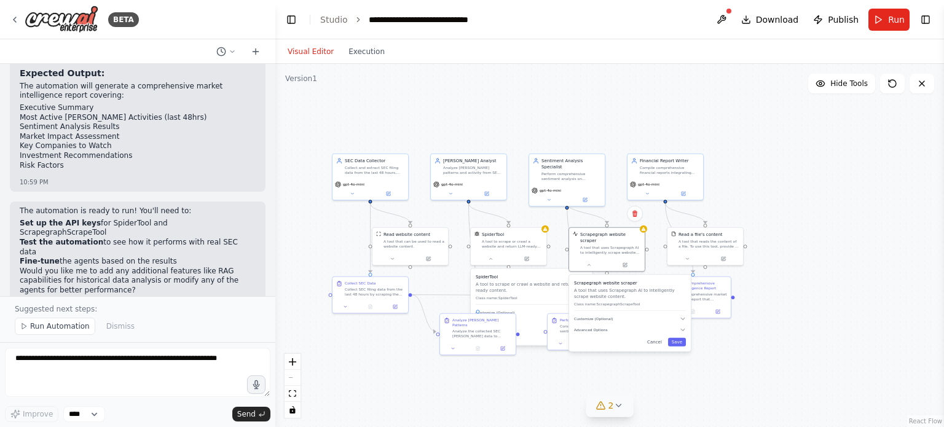
drag, startPoint x: 746, startPoint y: 409, endPoint x: 705, endPoint y: 360, distance: 63.2
click at [705, 360] on div ".deletable-edge-delete-btn { width: 20px; height: 20px; border: 0px solid #ffff…" at bounding box center [609, 245] width 668 height 363
click at [683, 337] on button "Save" at bounding box center [677, 341] width 18 height 9
click at [58, 335] on button "Run Automation" at bounding box center [55, 326] width 80 height 17
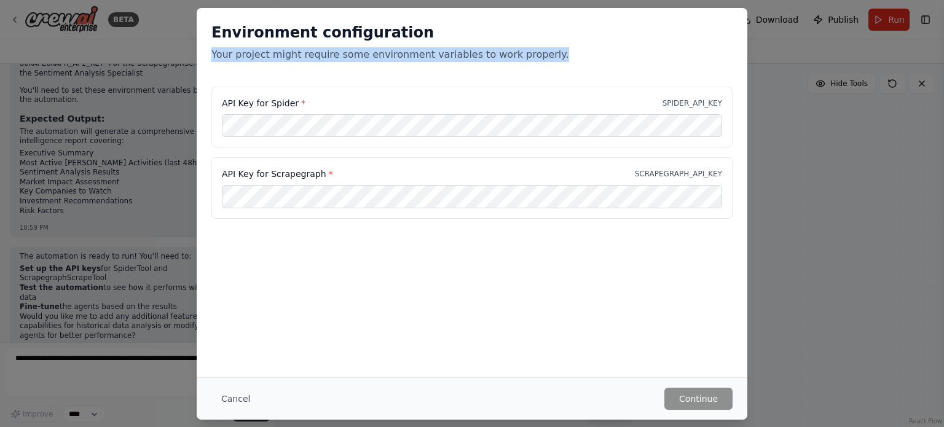
drag, startPoint x: 447, startPoint y: 20, endPoint x: 604, endPoint y: 65, distance: 163.0
click at [604, 65] on div "Environment configuration Your project might require some environment variables…" at bounding box center [472, 47] width 551 height 79
click at [552, 28] on h2 "Environment configuration" at bounding box center [471, 33] width 521 height 20
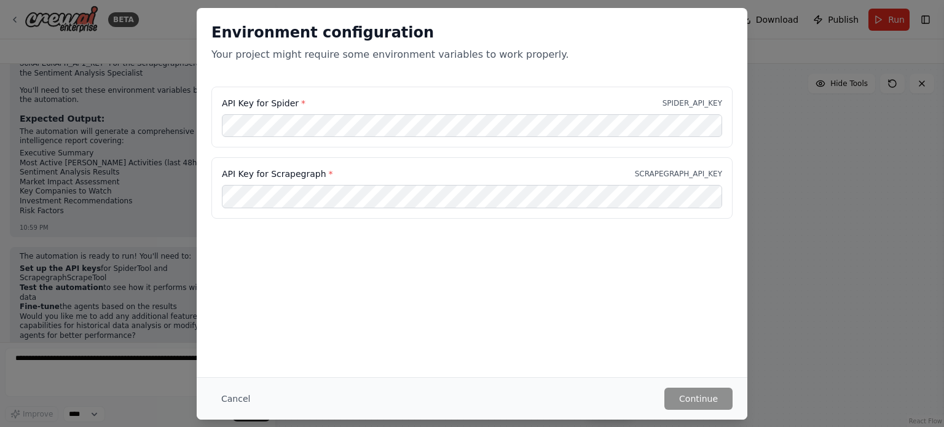
drag, startPoint x: 552, startPoint y: 28, endPoint x: 613, endPoint y: 38, distance: 61.0
click at [613, 38] on h2 "Environment configuration" at bounding box center [471, 33] width 521 height 20
click at [233, 397] on button "Cancel" at bounding box center [235, 399] width 49 height 22
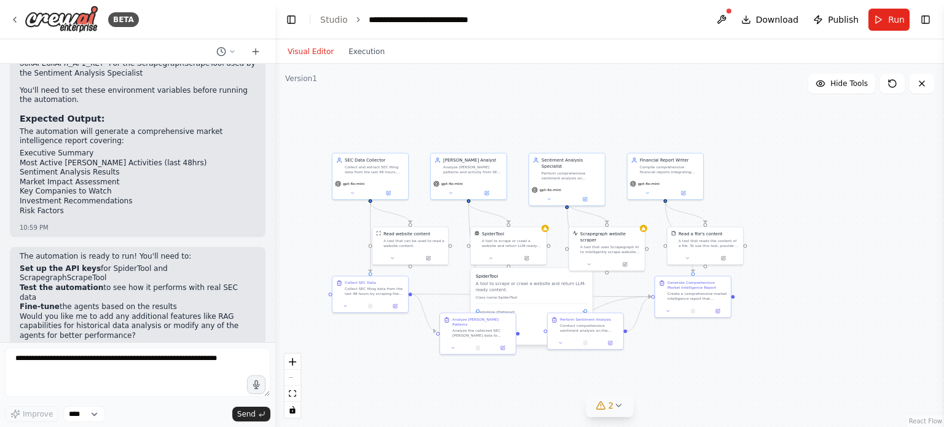
click at [627, 407] on button "2" at bounding box center [609, 405] width 47 height 23
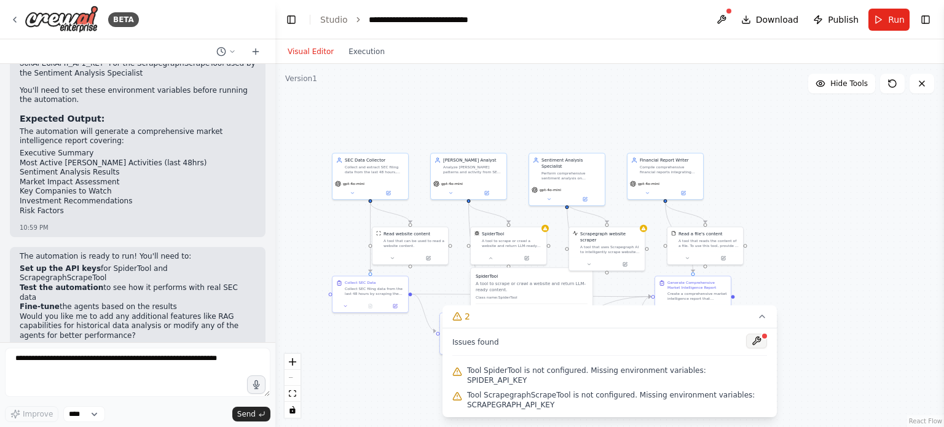
click at [750, 348] on button at bounding box center [756, 341] width 21 height 15
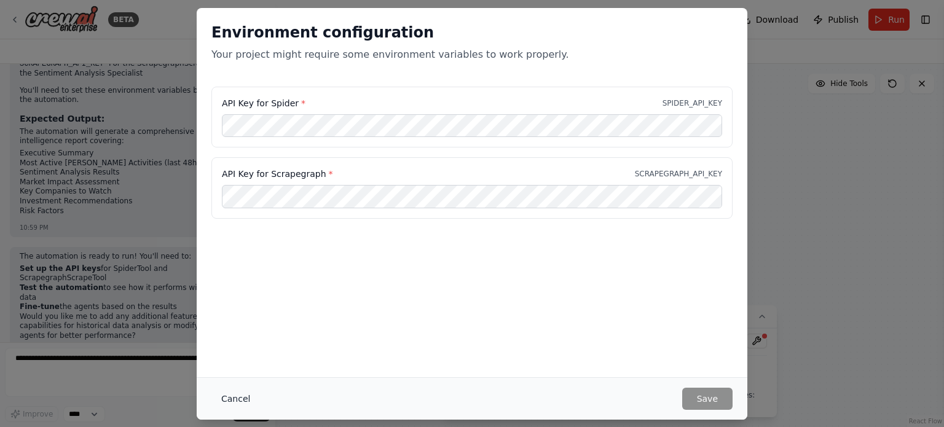
click at [232, 396] on button "Cancel" at bounding box center [235, 399] width 49 height 22
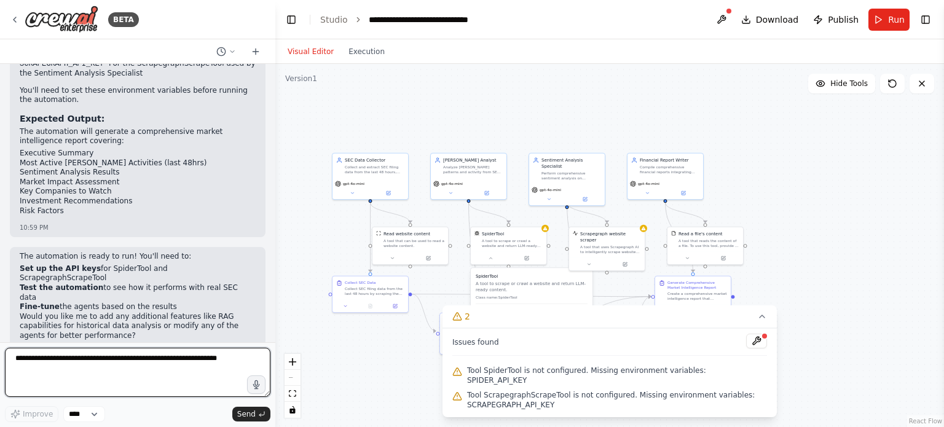
click at [109, 370] on textarea at bounding box center [137, 372] width 265 height 49
type textarea "**********"
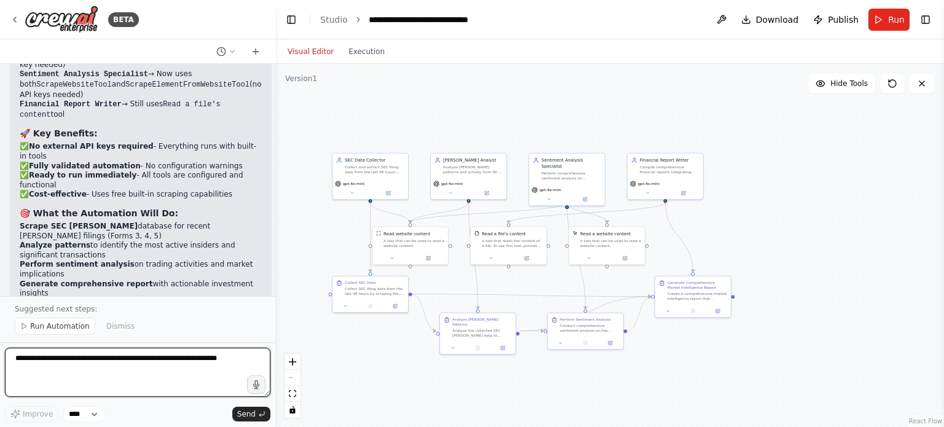
scroll to position [2713, 0]
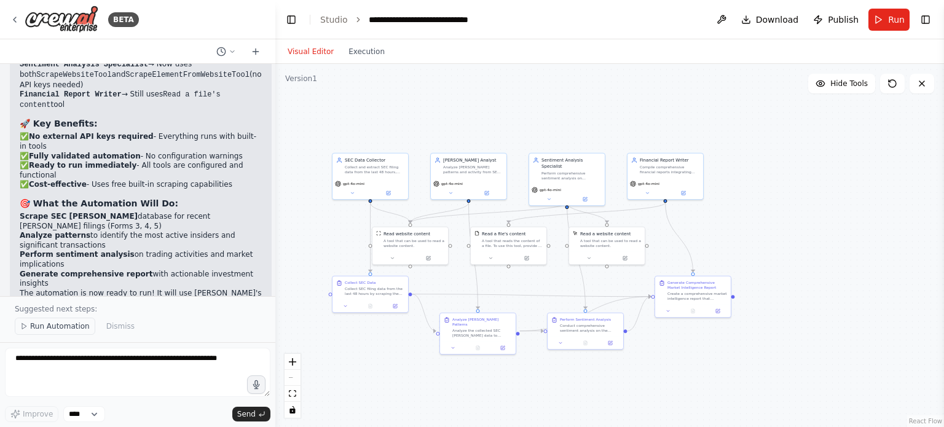
click at [49, 327] on span "Run Automation" at bounding box center [60, 326] width 60 height 10
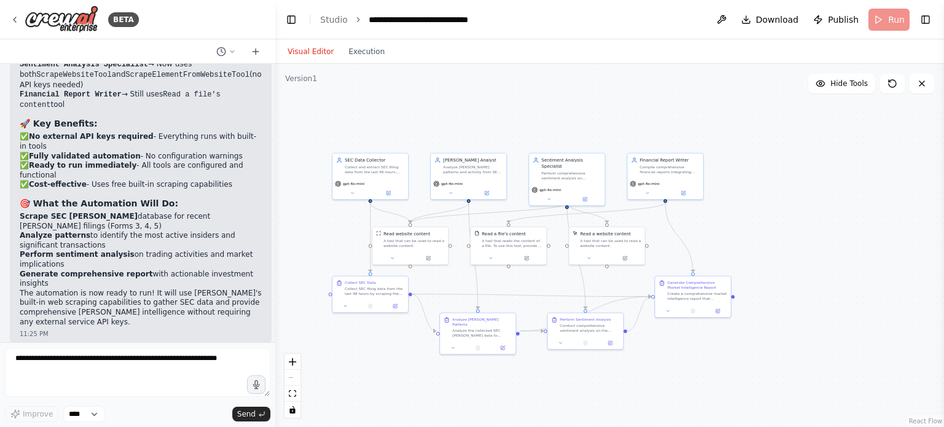
scroll to position [2667, 0]
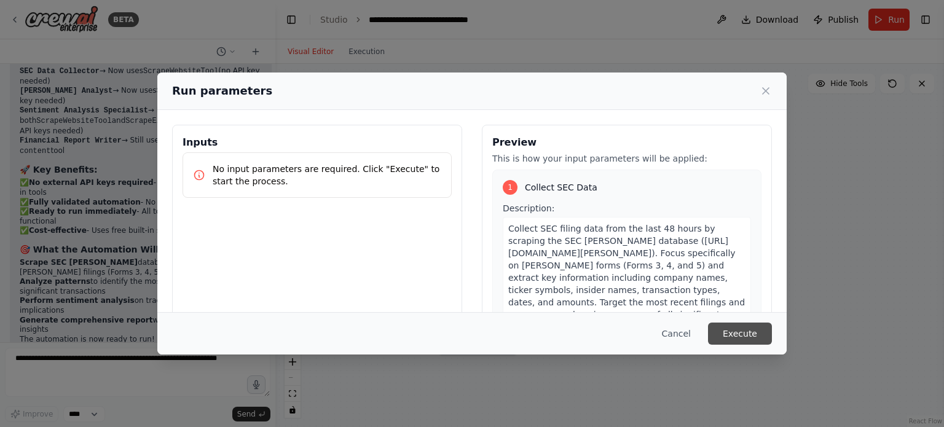
click at [726, 334] on button "Execute" at bounding box center [740, 334] width 64 height 22
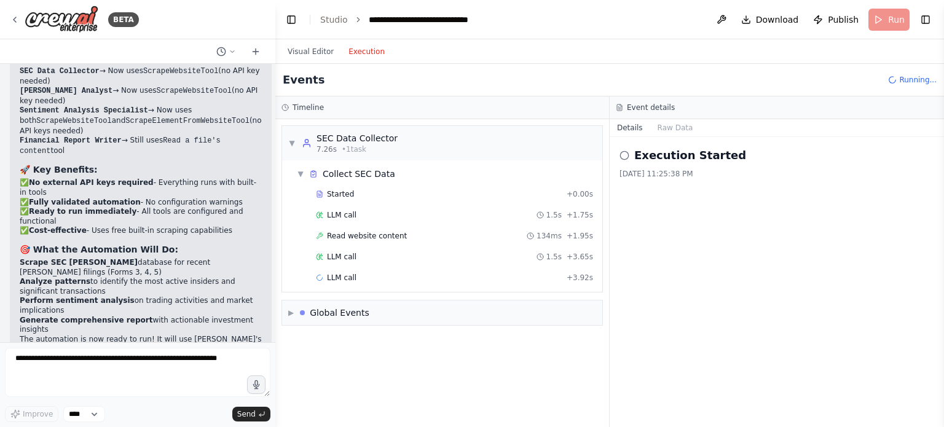
click at [367, 47] on button "Execution" at bounding box center [366, 51] width 51 height 15
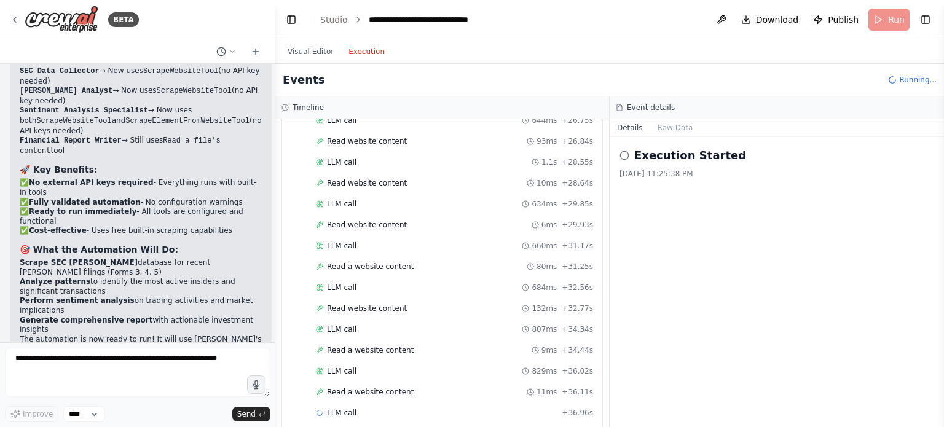
scroll to position [2052, 0]
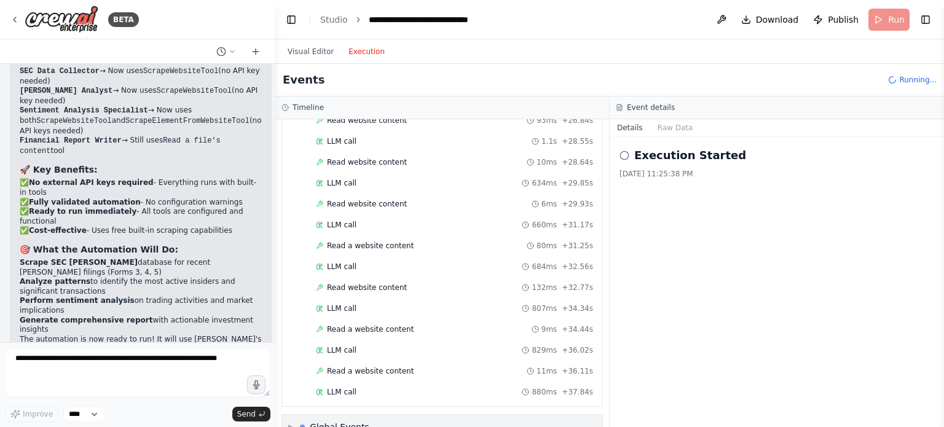
click at [439, 415] on div "▶ Global Events" at bounding box center [442, 427] width 320 height 25
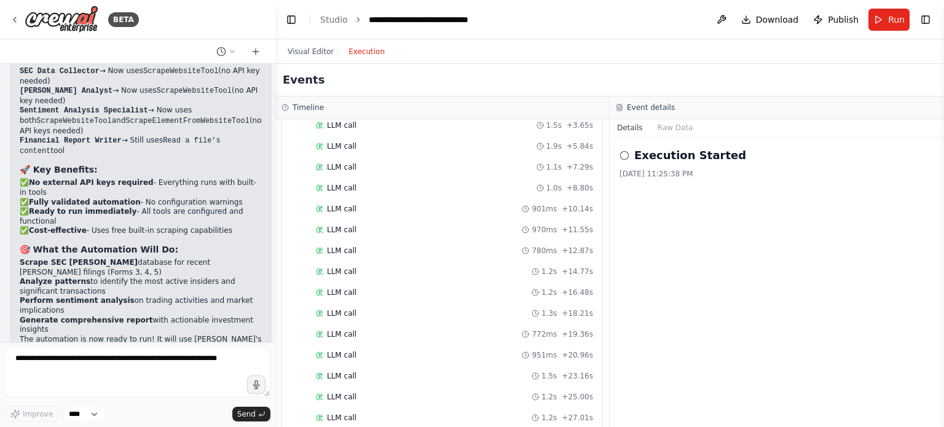
scroll to position [0, 0]
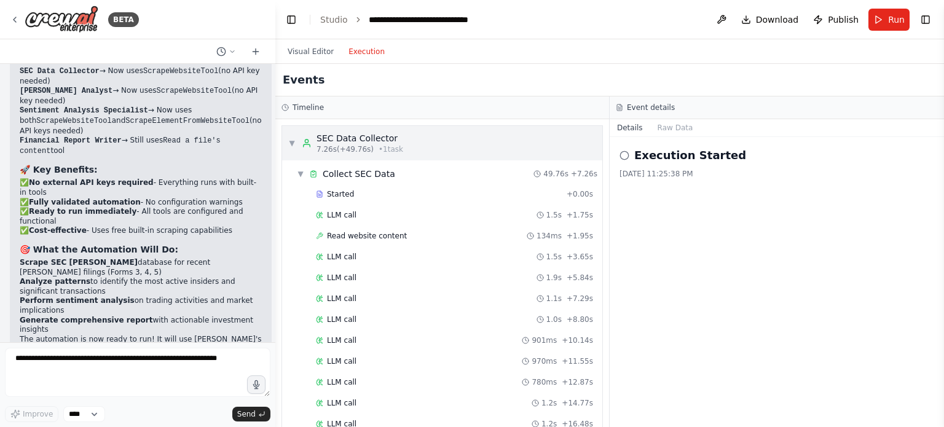
click at [402, 144] on div "▼ SEC Data Collector 7.26s (+49.76s) • 1 task" at bounding box center [442, 143] width 320 height 34
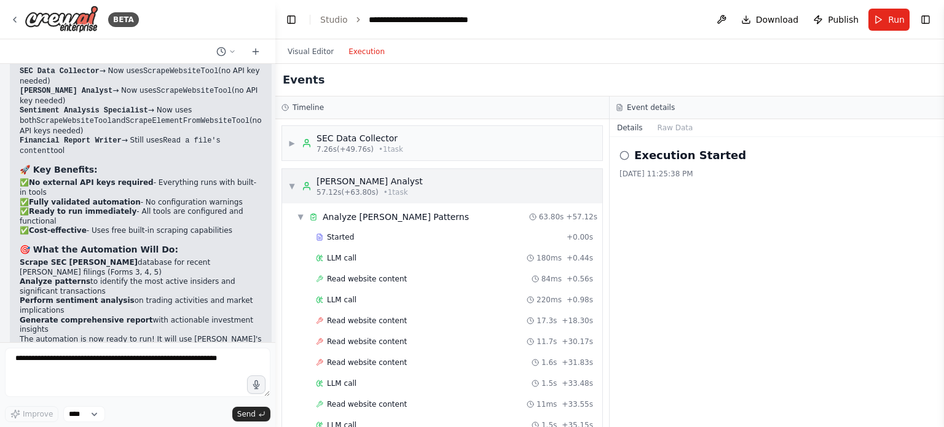
click at [383, 181] on div "[PERSON_NAME] Analyst" at bounding box center [369, 181] width 106 height 12
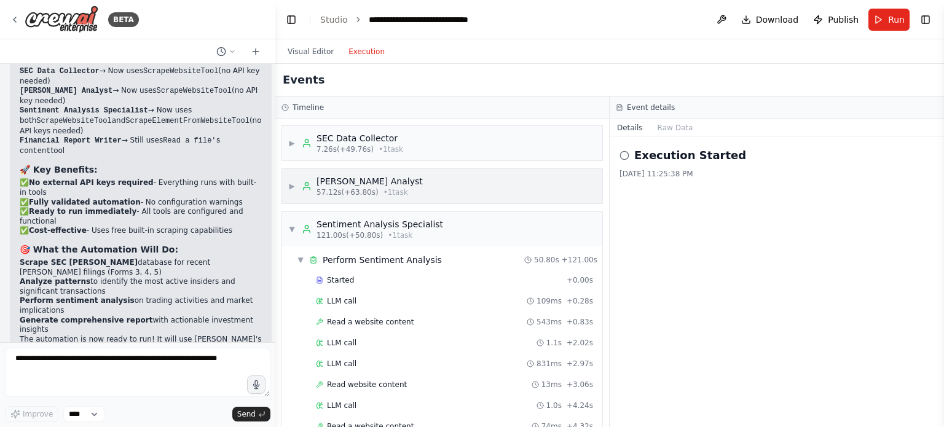
click at [383, 181] on div "[PERSON_NAME] Analyst" at bounding box center [369, 181] width 106 height 12
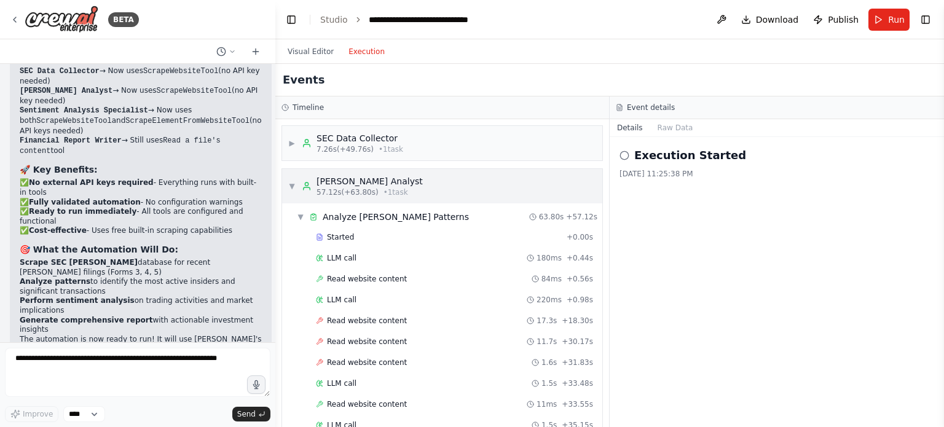
click at [383, 181] on div "[PERSON_NAME] Analyst" at bounding box center [369, 181] width 106 height 12
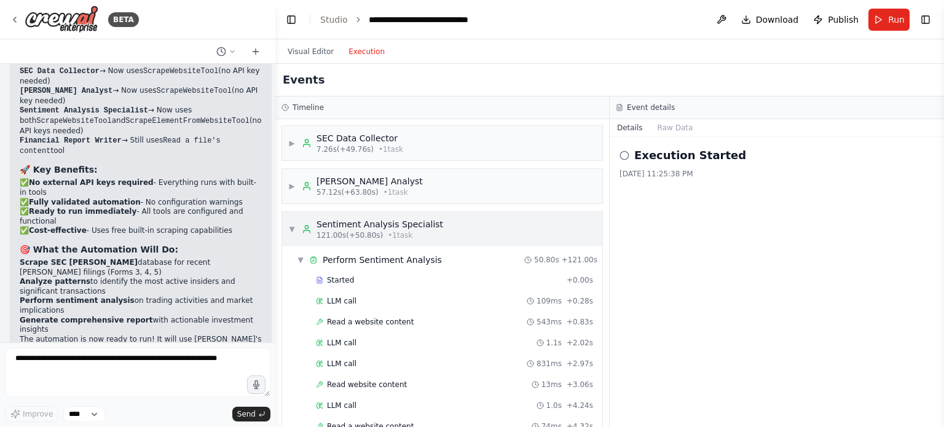
click at [369, 230] on span "121.00s (+50.80s)" at bounding box center [349, 235] width 66 height 10
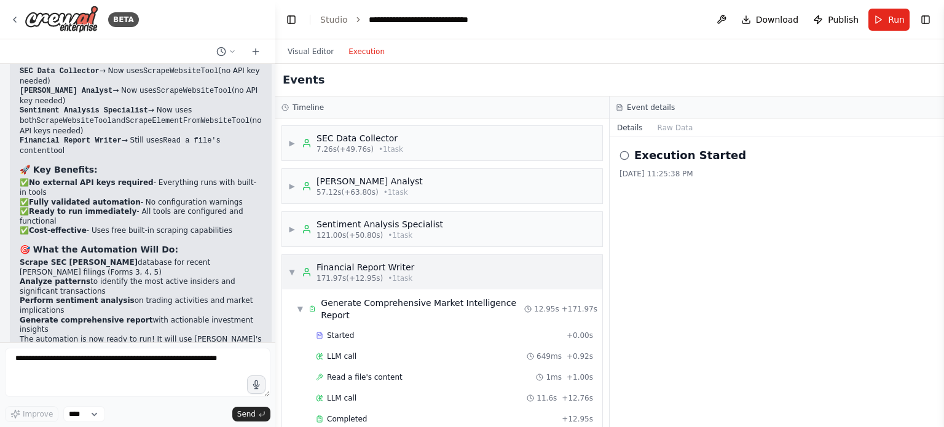
click at [361, 257] on div "▼ Financial Report Writer 171.97s (+12.95s) • 1 task" at bounding box center [442, 272] width 320 height 34
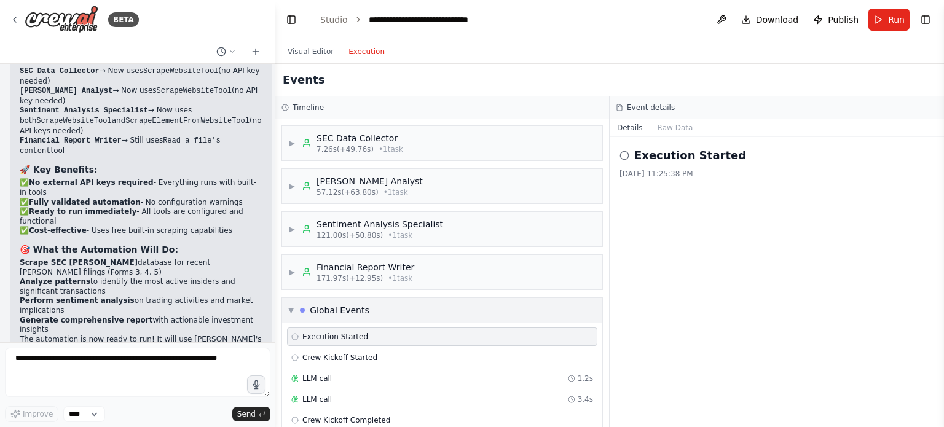
click at [354, 304] on div "Global Events" at bounding box center [340, 310] width 60 height 12
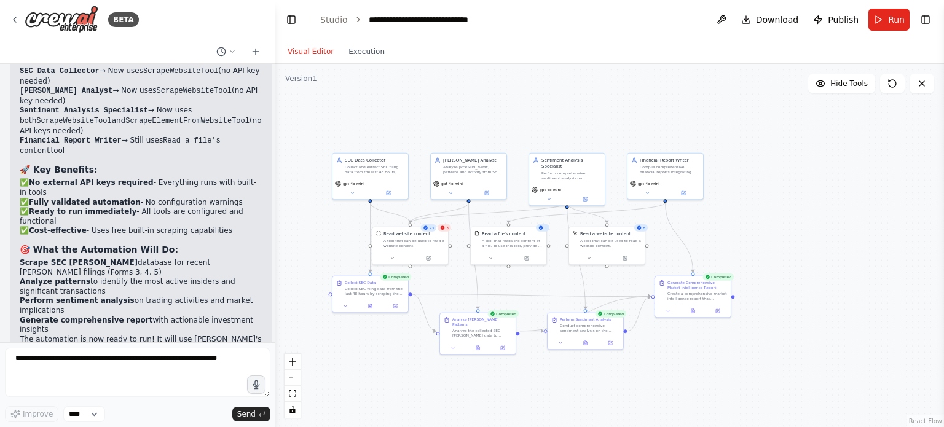
click at [310, 46] on button "Visual Editor" at bounding box center [310, 51] width 61 height 15
click at [445, 238] on div "Read website content A tool that can be used to read a website content." at bounding box center [410, 238] width 76 height 25
click at [445, 235] on div "Read website content A tool that can be used to read a website content." at bounding box center [410, 238] width 76 height 25
click at [390, 260] on button at bounding box center [392, 256] width 35 height 7
click at [487, 305] on icon "button" at bounding box center [486, 306] width 6 height 6
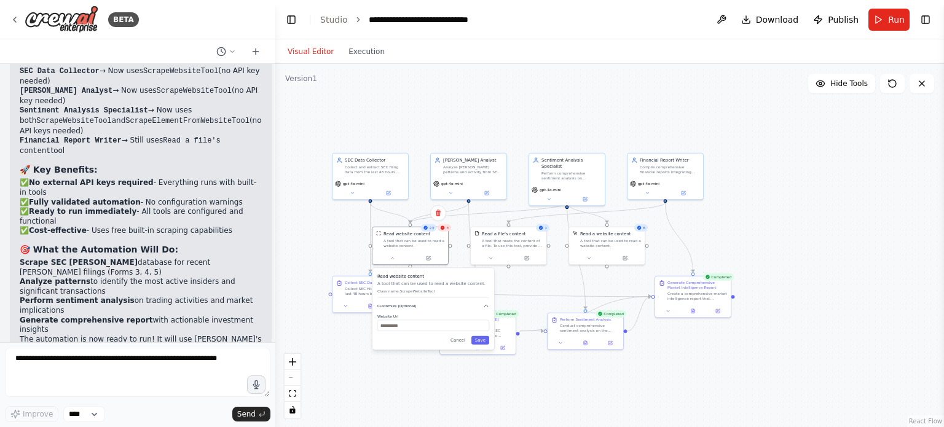
click at [487, 305] on icon "button" at bounding box center [486, 306] width 4 height 2
click at [484, 319] on button "Save" at bounding box center [480, 318] width 18 height 9
click at [433, 256] on button at bounding box center [428, 256] width 35 height 7
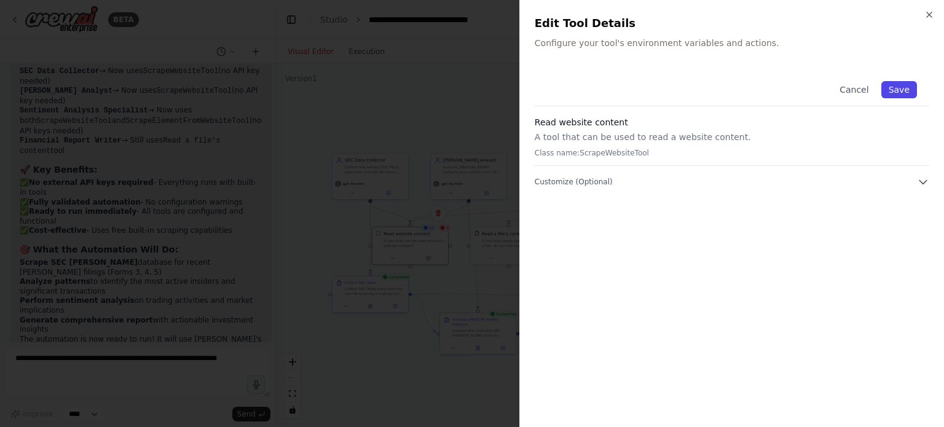
click at [905, 87] on button "Save" at bounding box center [899, 89] width 36 height 17
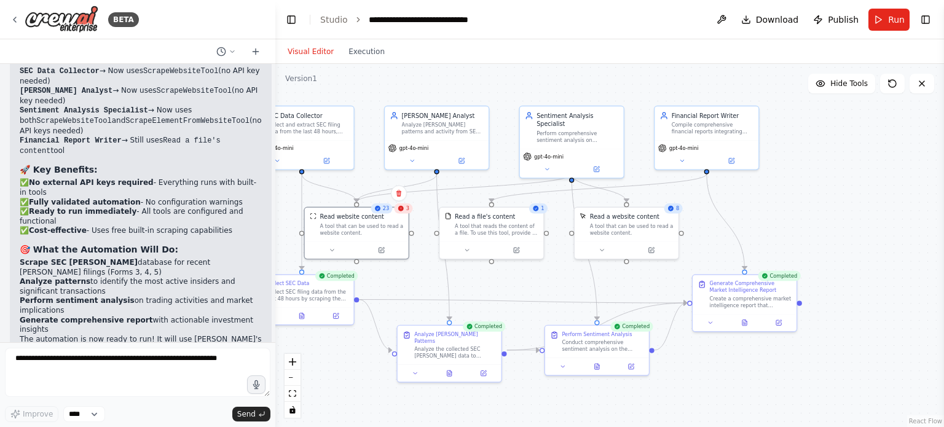
click at [402, 213] on div "3" at bounding box center [403, 208] width 18 height 10
click at [423, 95] on div ".deletable-edge-delete-btn { width: 20px; height: 20px; border: 0px solid #ffff…" at bounding box center [609, 245] width 668 height 363
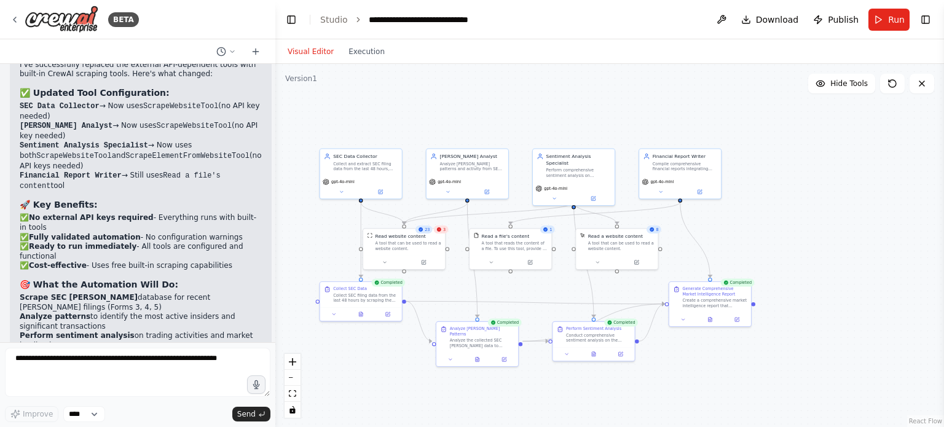
scroll to position [2667, 0]
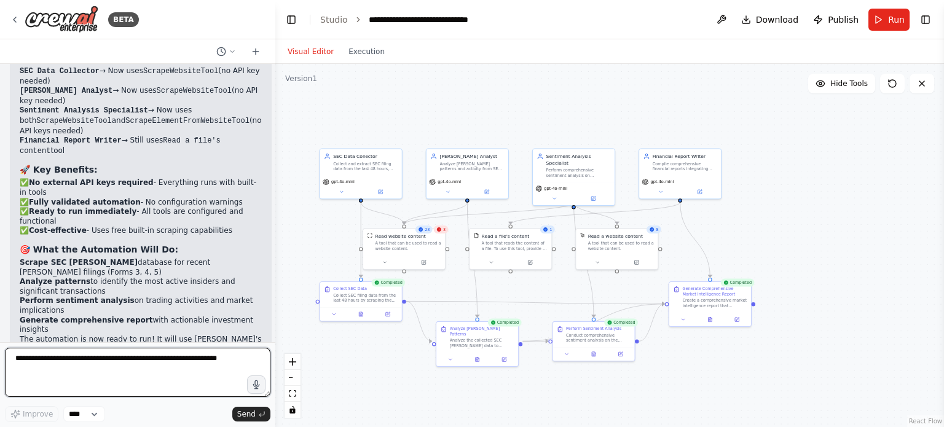
click at [105, 365] on textarea at bounding box center [137, 372] width 265 height 49
type textarea "**********"
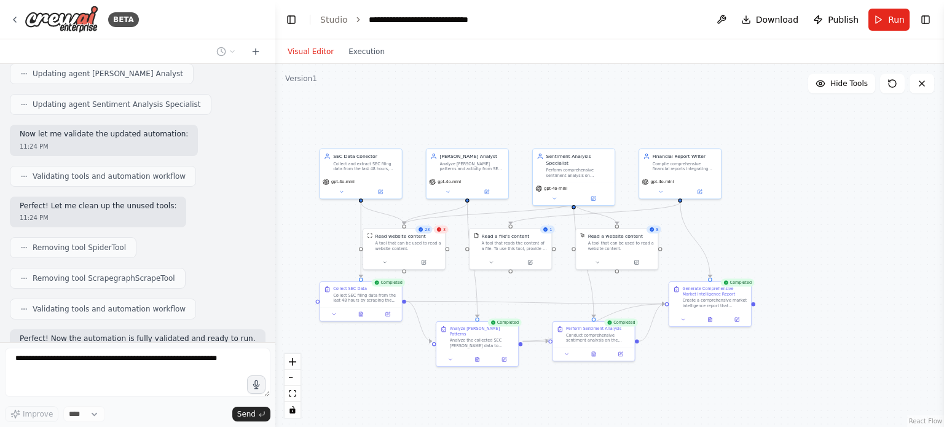
scroll to position [2740, 0]
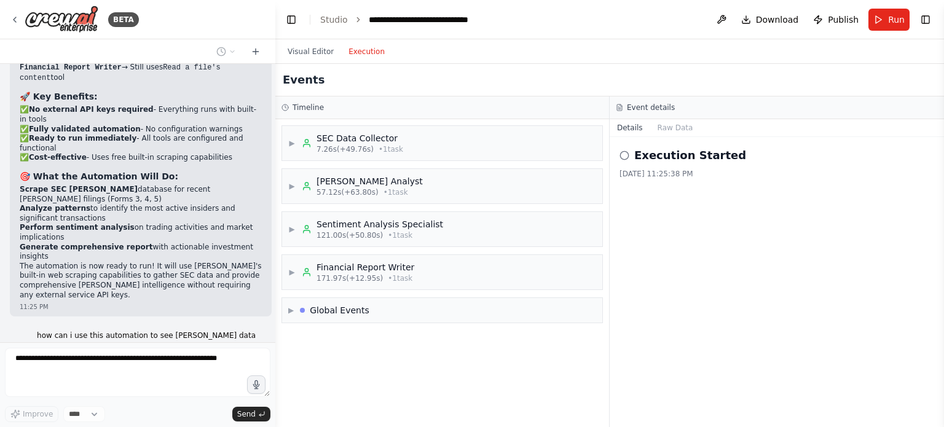
click at [364, 51] on button "Execution" at bounding box center [366, 51] width 51 height 15
click at [324, 189] on span "57.12s (+63.80s)" at bounding box center [347, 192] width 62 height 10
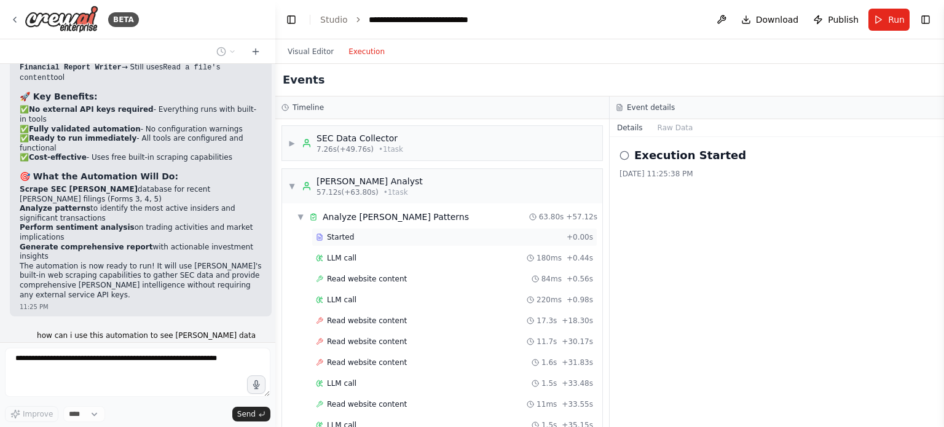
click at [337, 238] on span "Started" at bounding box center [340, 237] width 27 height 10
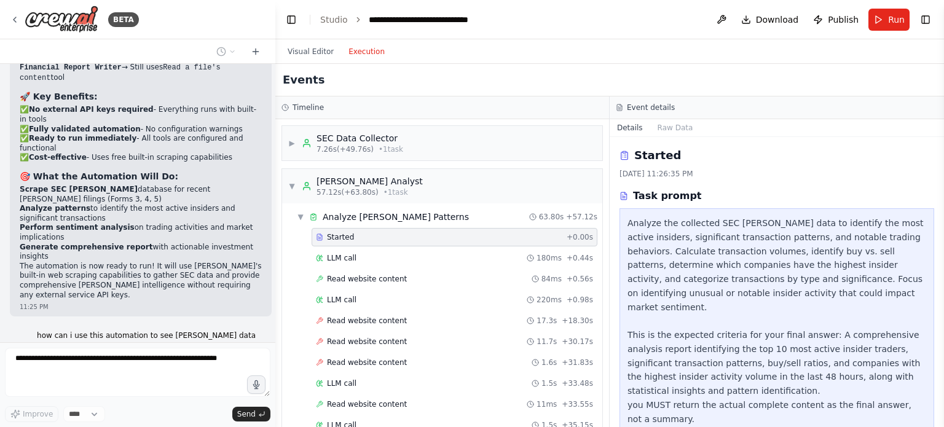
scroll to position [12, 0]
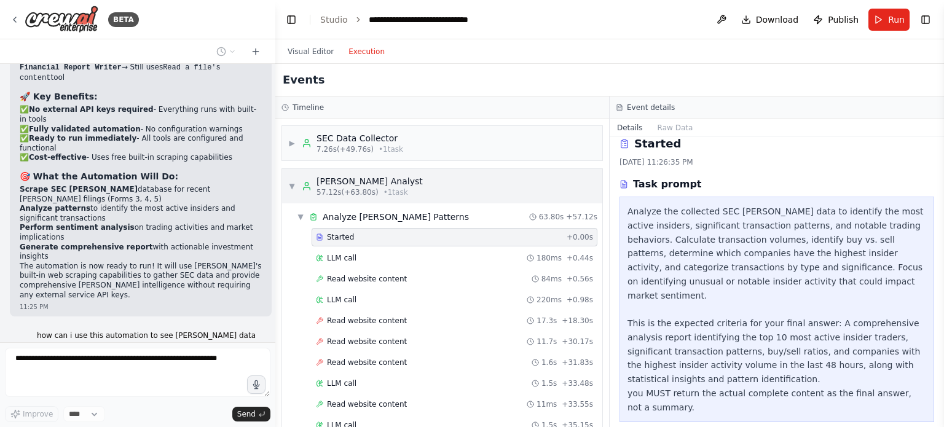
click at [300, 176] on div "▼ Insider Trading Analyst 57.12s (+63.80s) • 1 task" at bounding box center [355, 186] width 135 height 22
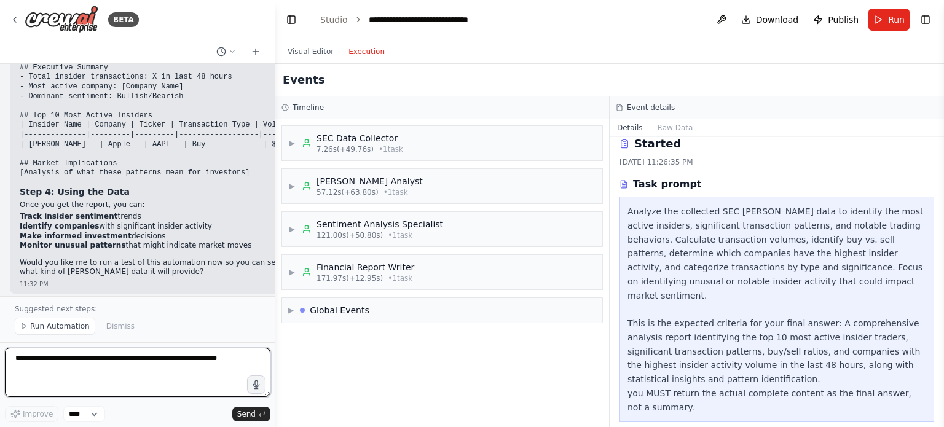
scroll to position [3366, 0]
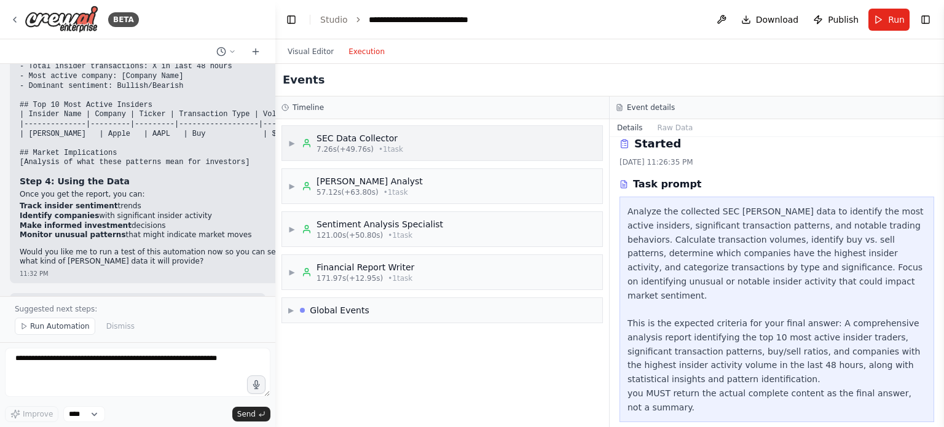
click at [430, 144] on div "▶ SEC Data Collector 7.26s (+49.76s) • 1 task" at bounding box center [442, 143] width 320 height 34
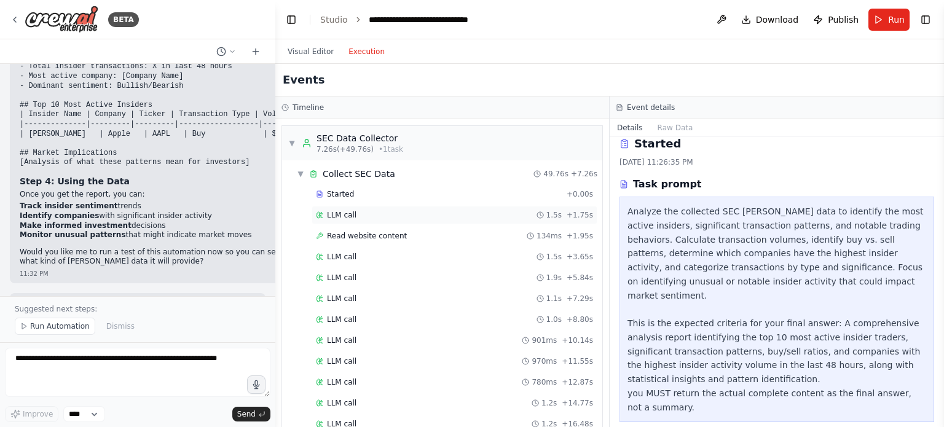
click at [355, 218] on div "LLM call 1.5s + 1.75s" at bounding box center [454, 215] width 277 height 10
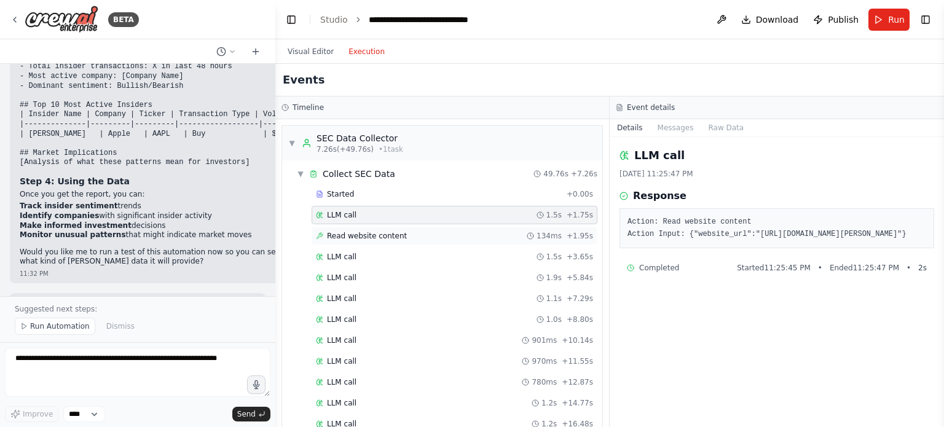
click at [361, 240] on div "Read website content 134ms + 1.95s" at bounding box center [455, 236] width 286 height 18
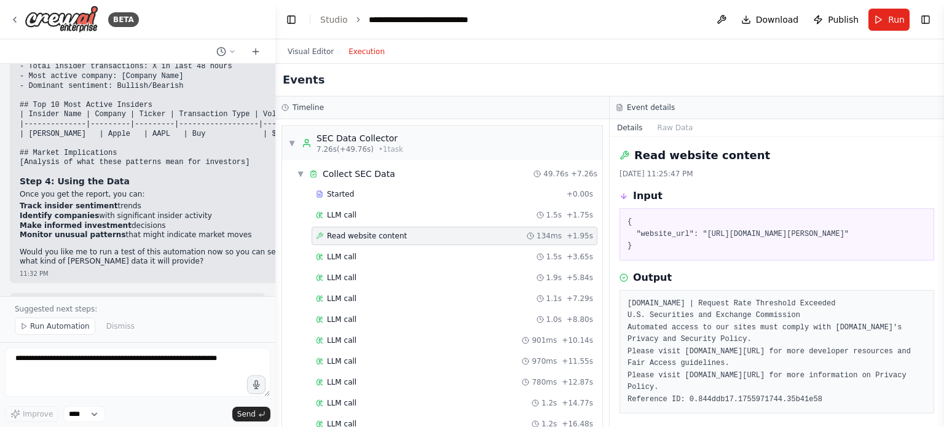
scroll to position [56, 0]
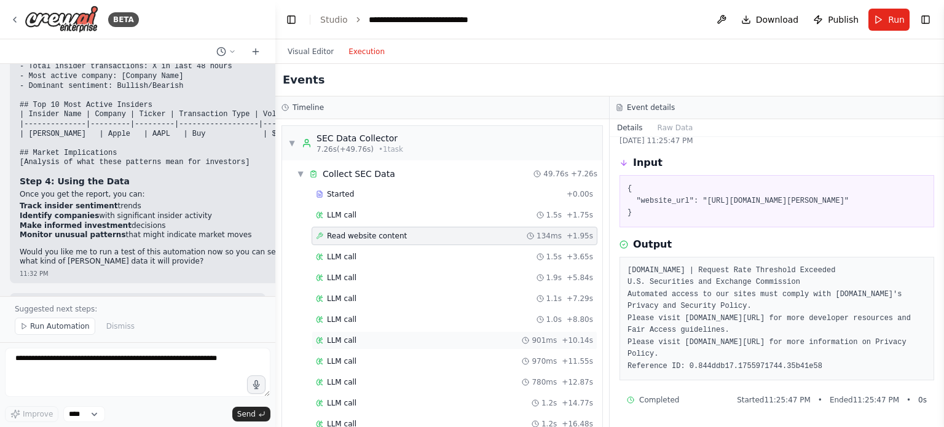
click at [403, 340] on div "LLM call 901ms + 10.14s" at bounding box center [454, 340] width 277 height 10
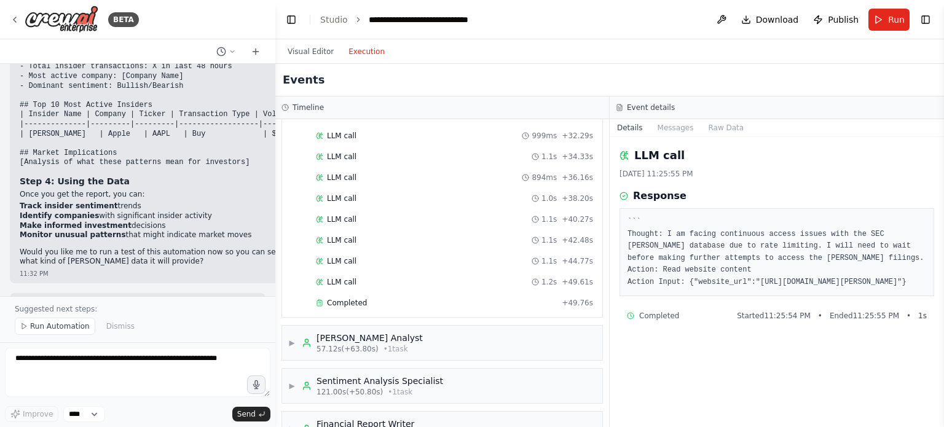
scroll to position [477, 0]
click at [364, 293] on div "Completed + 49.76s" at bounding box center [455, 302] width 286 height 18
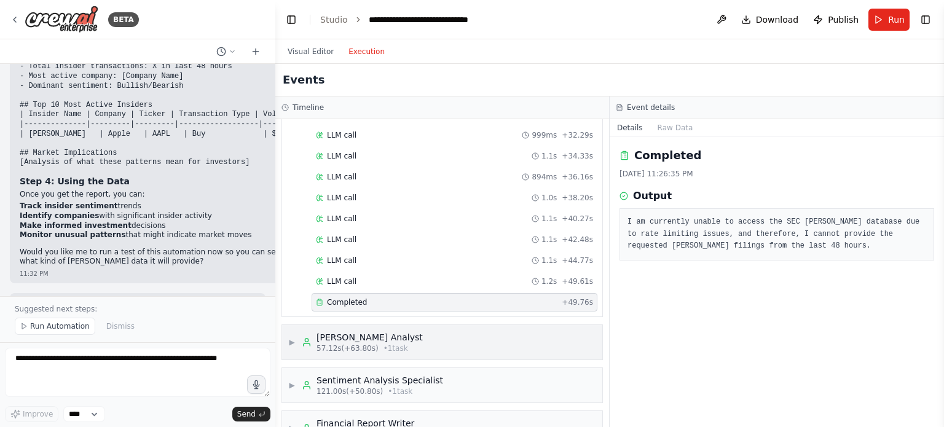
click at [400, 335] on div "[PERSON_NAME] Analyst" at bounding box center [369, 337] width 106 height 12
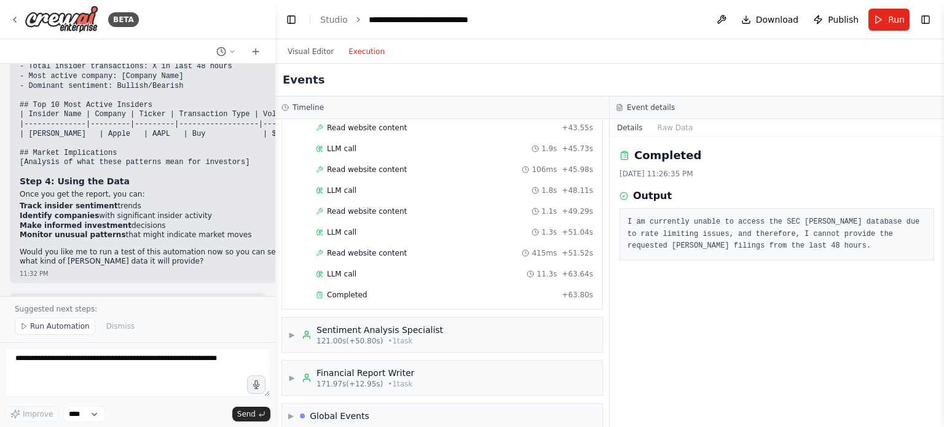
scroll to position [1118, 0]
click at [348, 286] on div "Completed + 63.80s" at bounding box center [455, 295] width 286 height 18
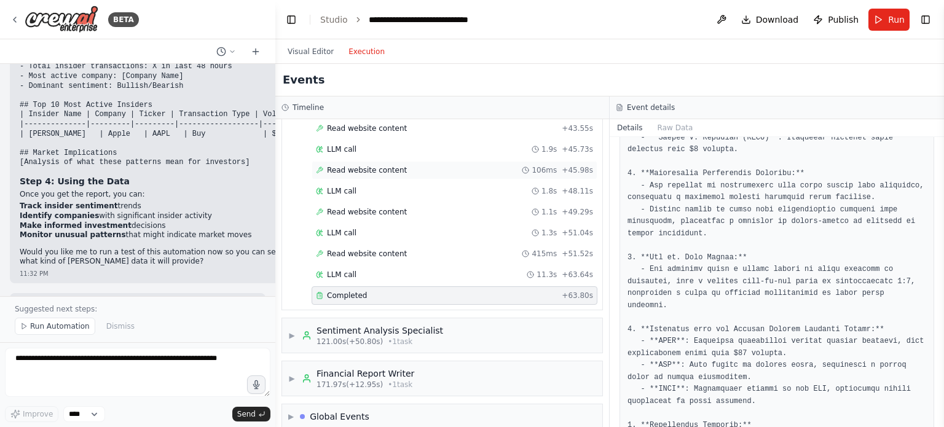
scroll to position [1118, 0]
click at [428, 336] on div "121.00s (+50.80s) • 1 task" at bounding box center [379, 341] width 127 height 10
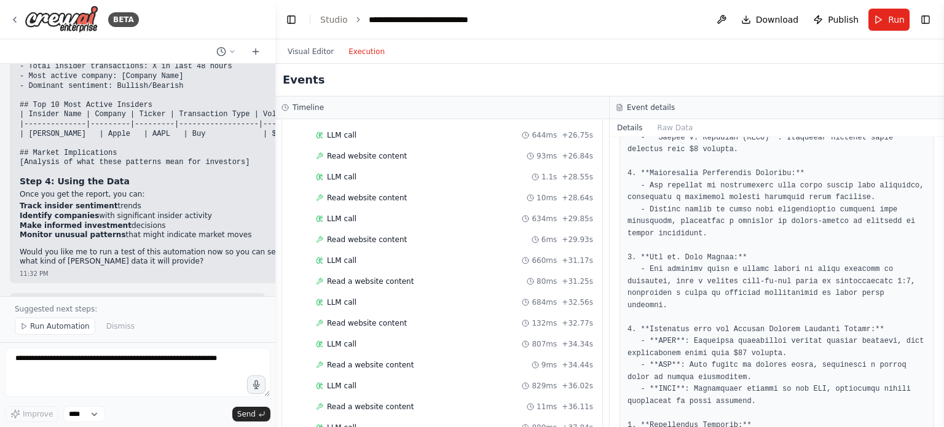
scroll to position [2136, 0]
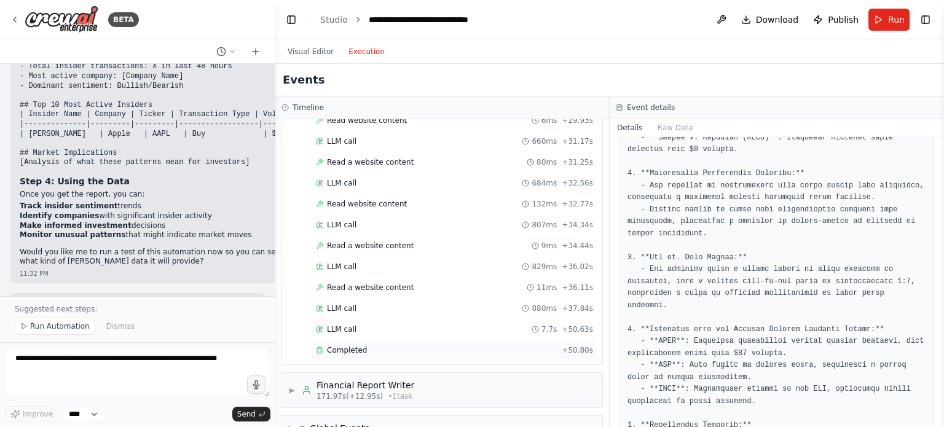
click at [412, 345] on div "Completed" at bounding box center [436, 350] width 241 height 10
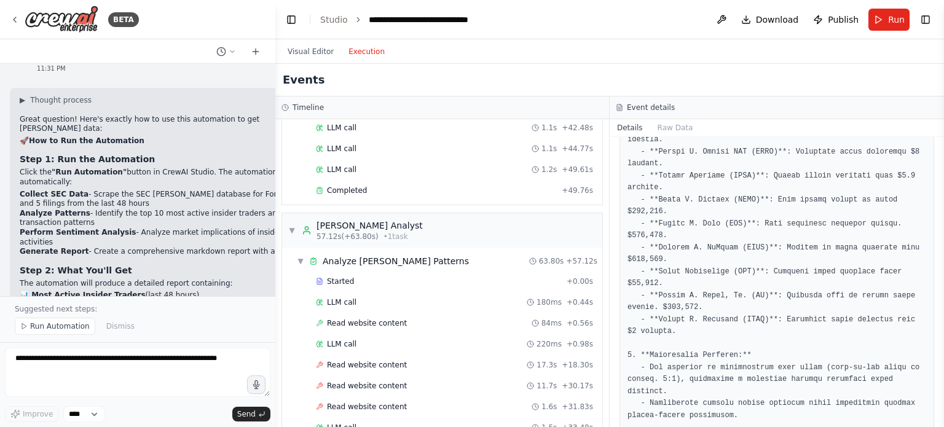
scroll to position [0, 0]
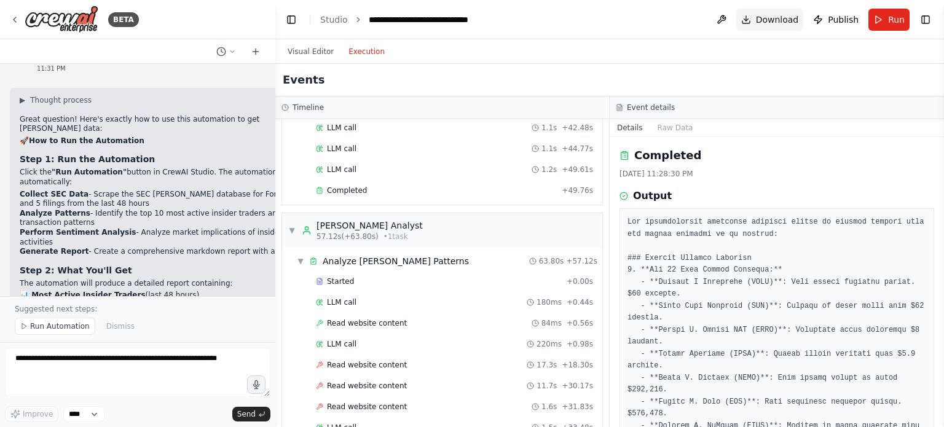
click at [765, 17] on span "Download" at bounding box center [777, 20] width 43 height 12
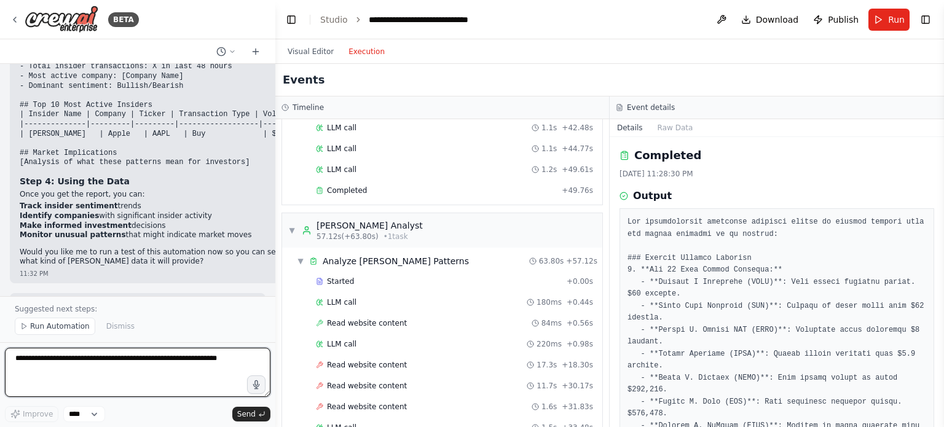
click at [116, 353] on textarea at bounding box center [137, 372] width 265 height 49
type textarea "**********"
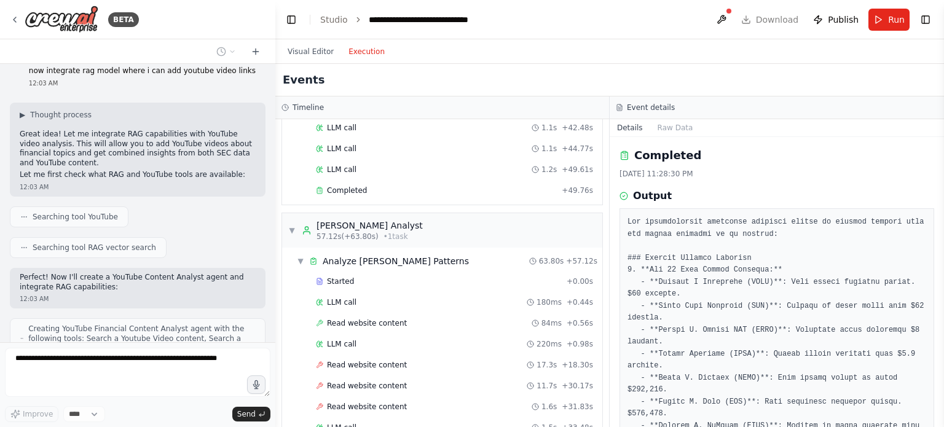
scroll to position [3740, 0]
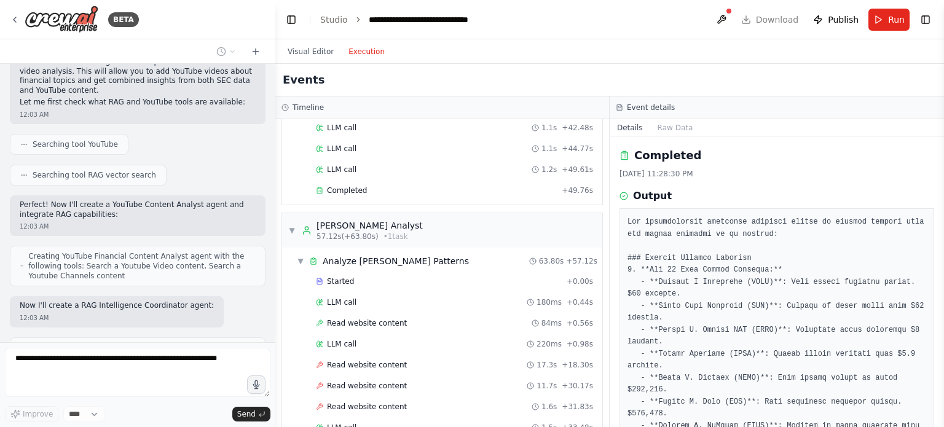
click at [725, 7] on header "**********" at bounding box center [609, 19] width 668 height 39
click at [731, 19] on button at bounding box center [721, 20] width 20 height 22
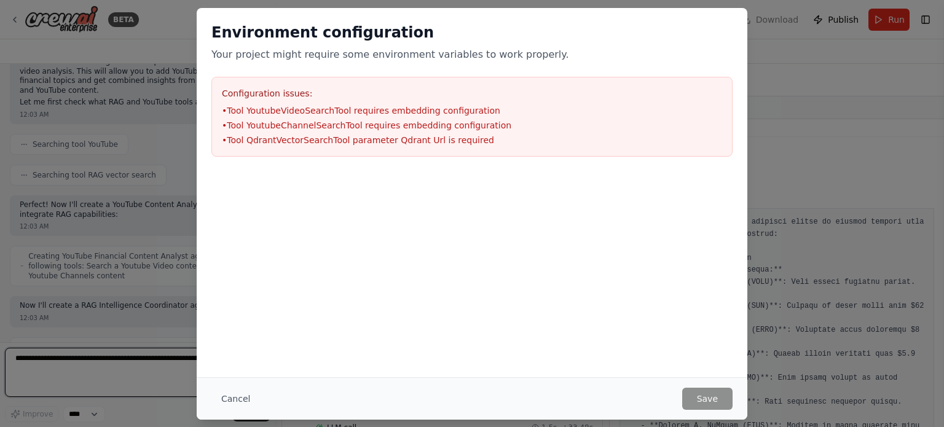
scroll to position [3811, 0]
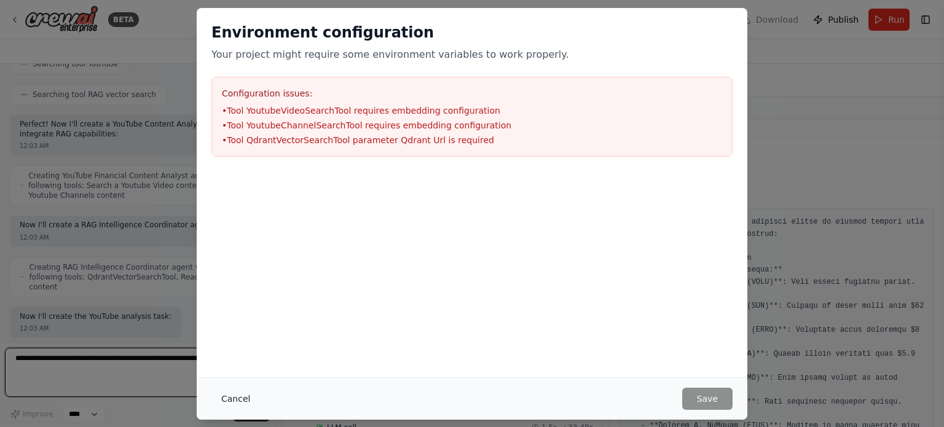
click at [238, 398] on button "Cancel" at bounding box center [235, 399] width 49 height 22
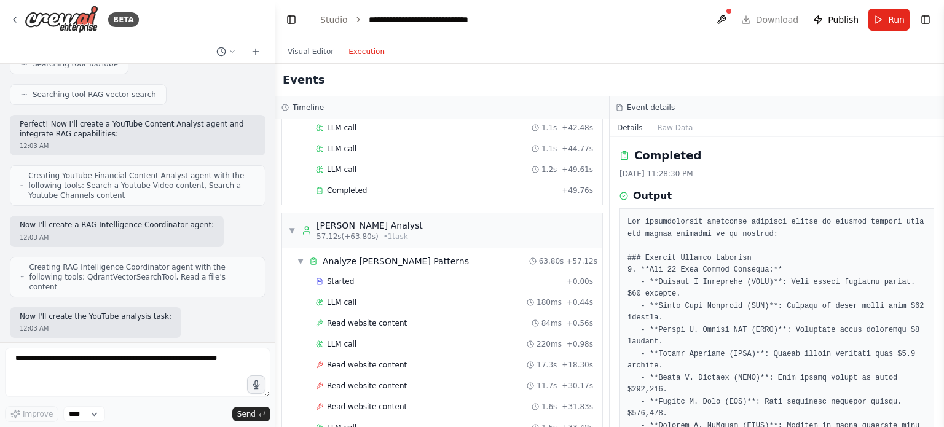
scroll to position [3883, 0]
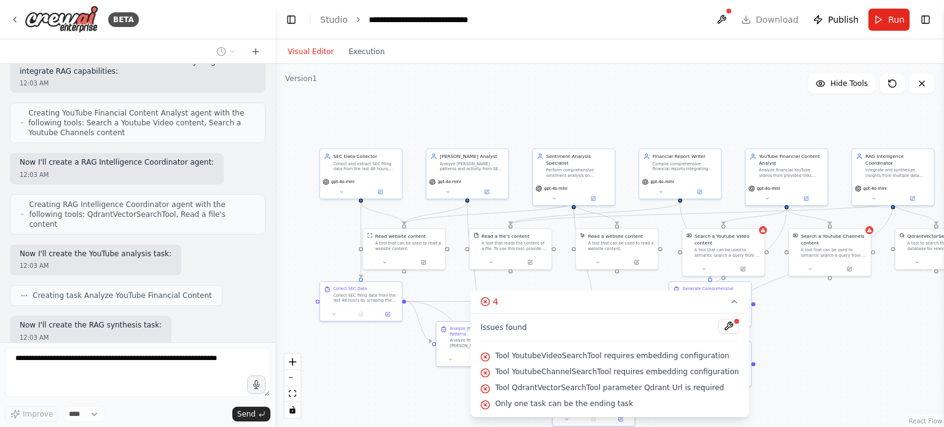
click at [315, 54] on button "Visual Editor" at bounding box center [310, 51] width 61 height 15
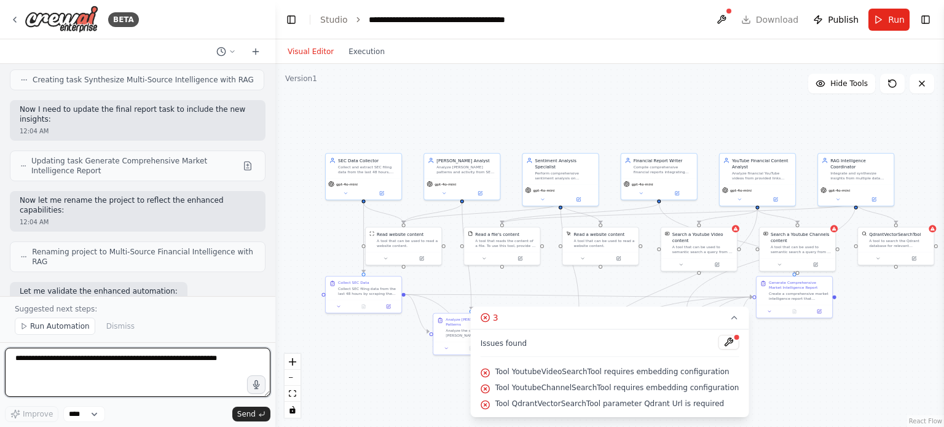
scroll to position [4180, 0]
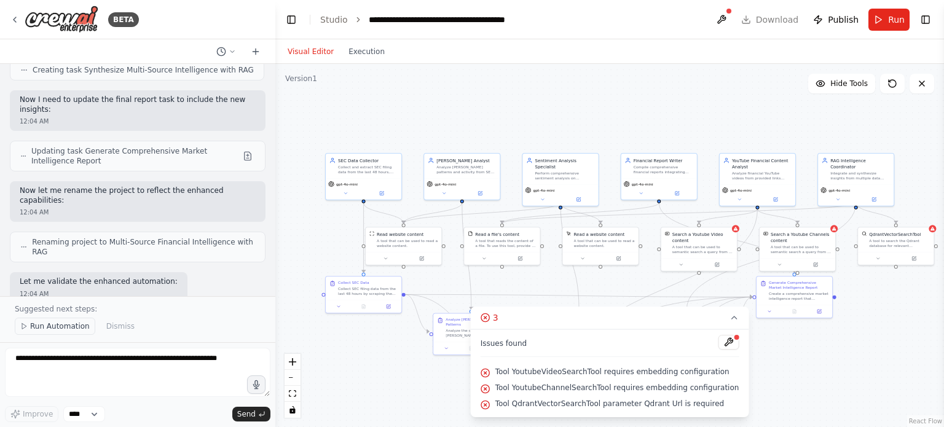
click at [66, 329] on span "Run Automation" at bounding box center [60, 326] width 60 height 10
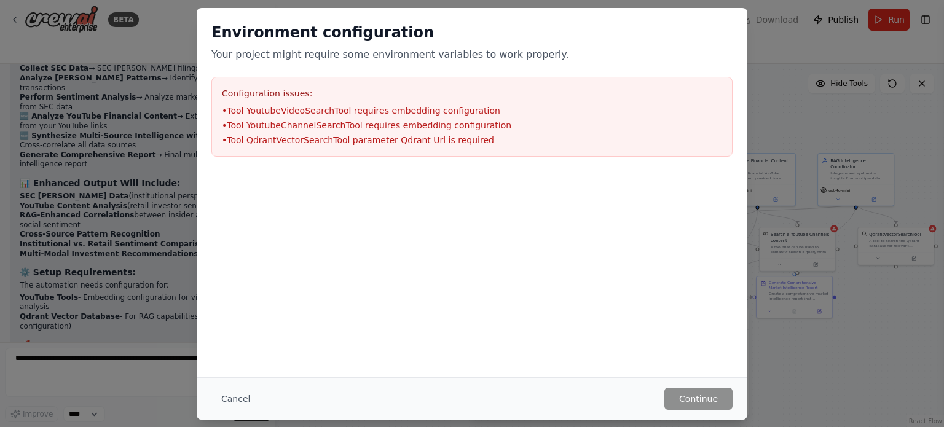
scroll to position [4657, 0]
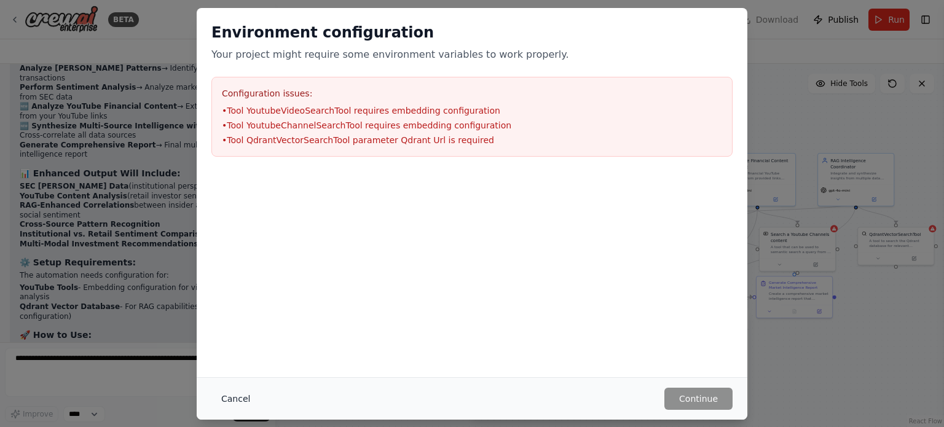
click at [238, 405] on button "Cancel" at bounding box center [235, 399] width 49 height 22
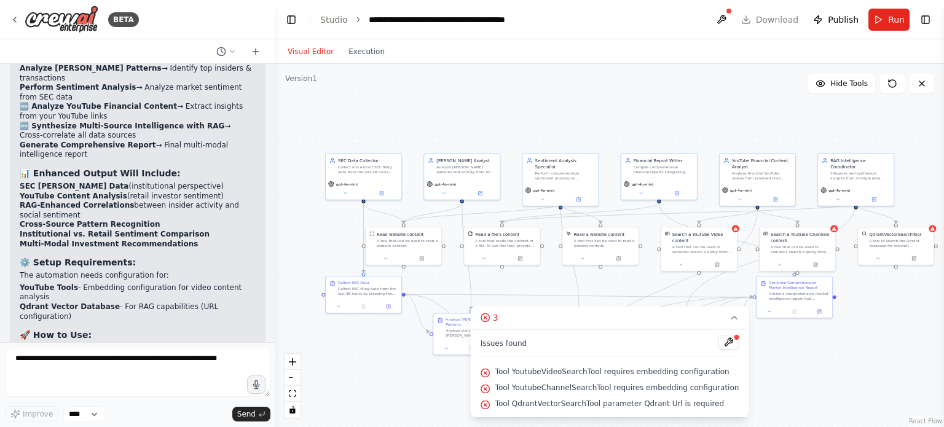
scroll to position [4656, 0]
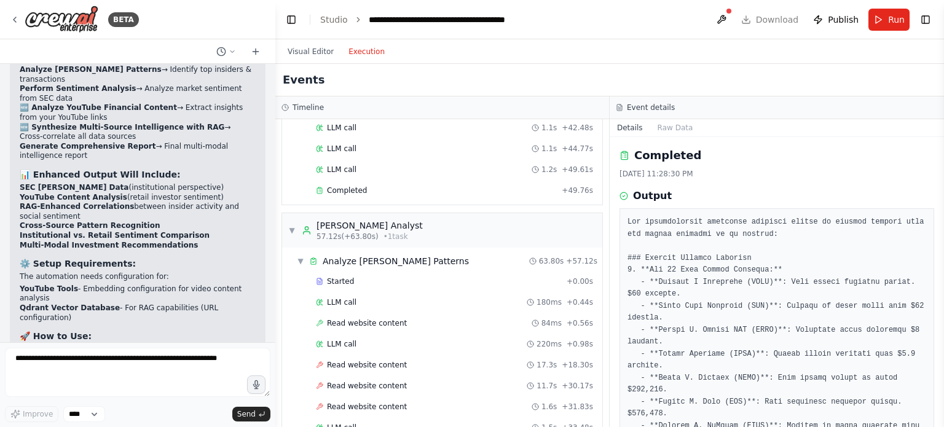
click at [354, 51] on button "Execution" at bounding box center [366, 51] width 51 height 15
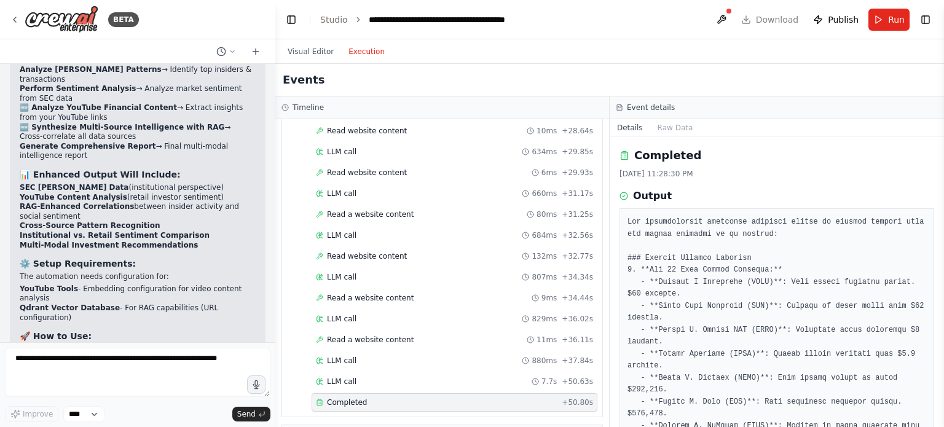
scroll to position [2136, 0]
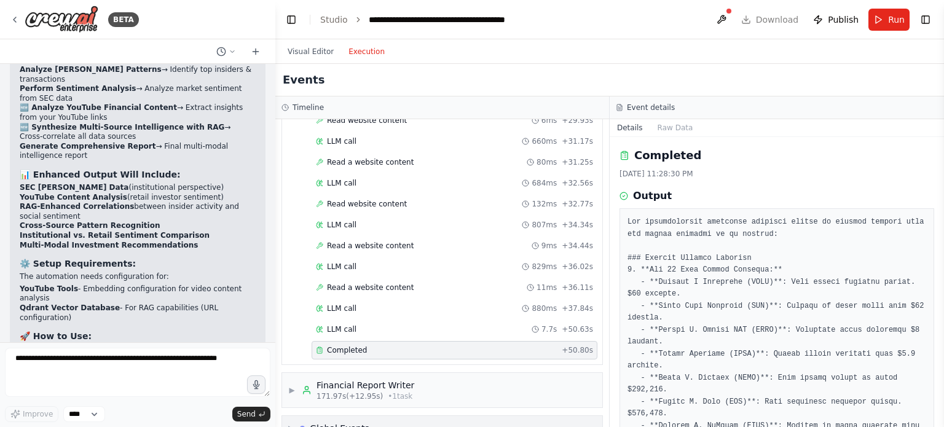
click at [319, 422] on div "Global Events" at bounding box center [340, 428] width 60 height 12
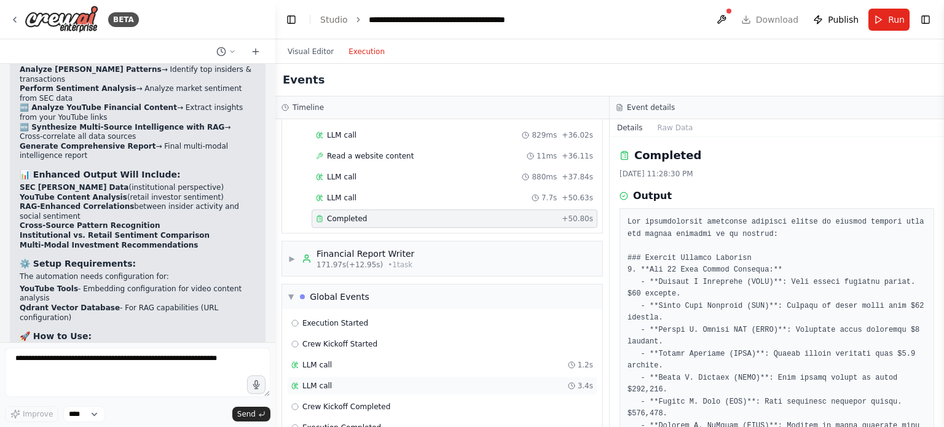
click at [329, 381] on div "LLM call 3.4s" at bounding box center [442, 386] width 302 height 10
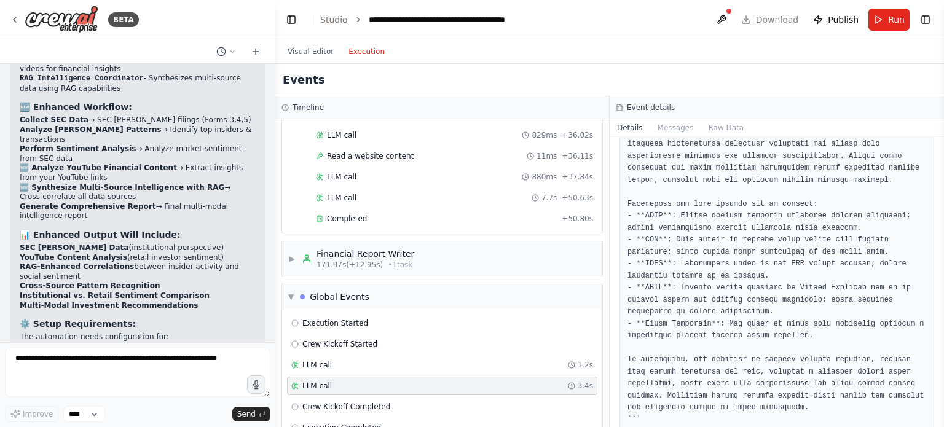
scroll to position [4595, 0]
click at [235, 49] on icon at bounding box center [232, 51] width 7 height 7
click at [258, 50] on div at bounding box center [137, 213] width 275 height 427
click at [253, 50] on icon at bounding box center [256, 52] width 10 height 10
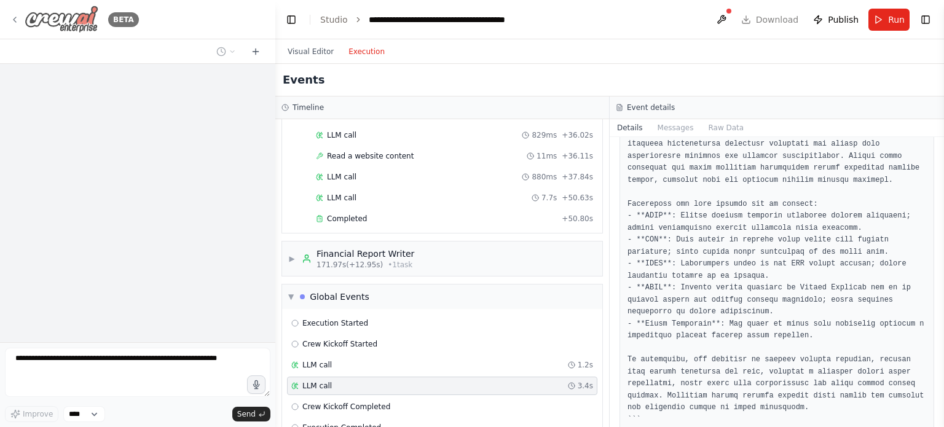
click at [10, 16] on icon at bounding box center [15, 20] width 10 height 10
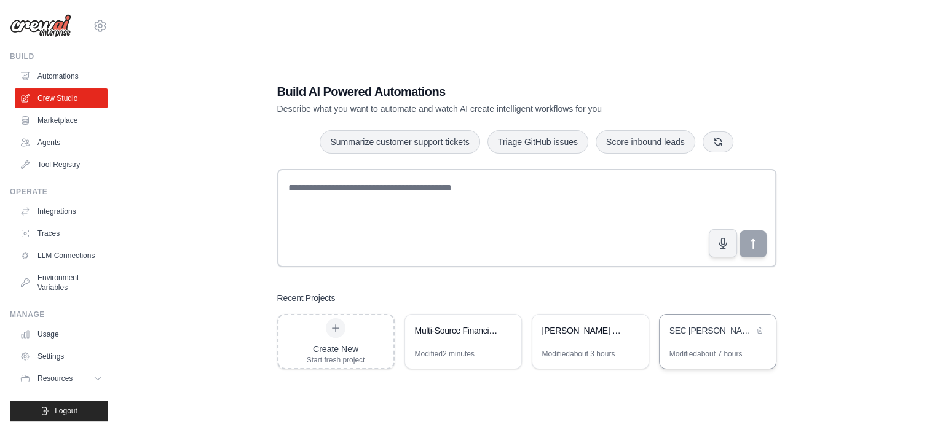
click at [721, 340] on div "SEC [PERSON_NAME] & Social Sentiment Intelligence" at bounding box center [717, 332] width 116 height 34
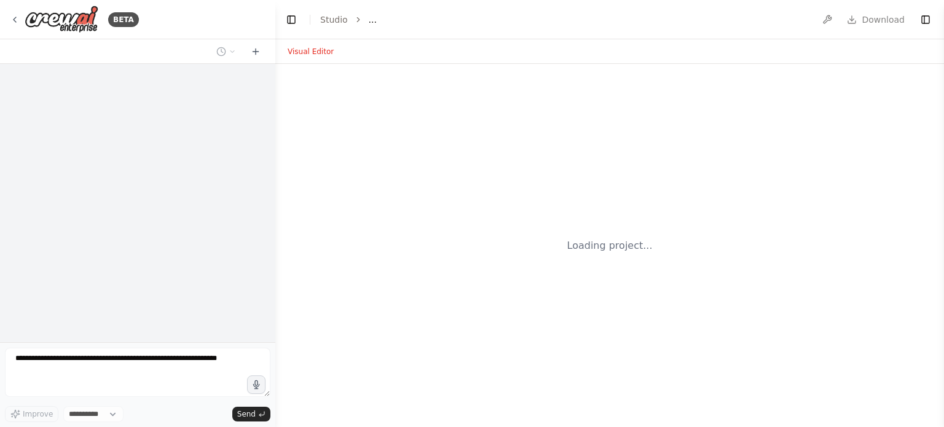
select select "****"
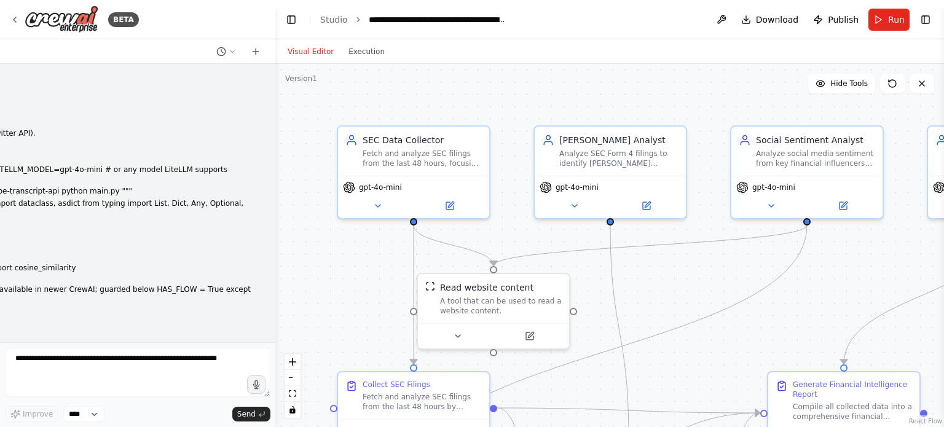
scroll to position [3933, 0]
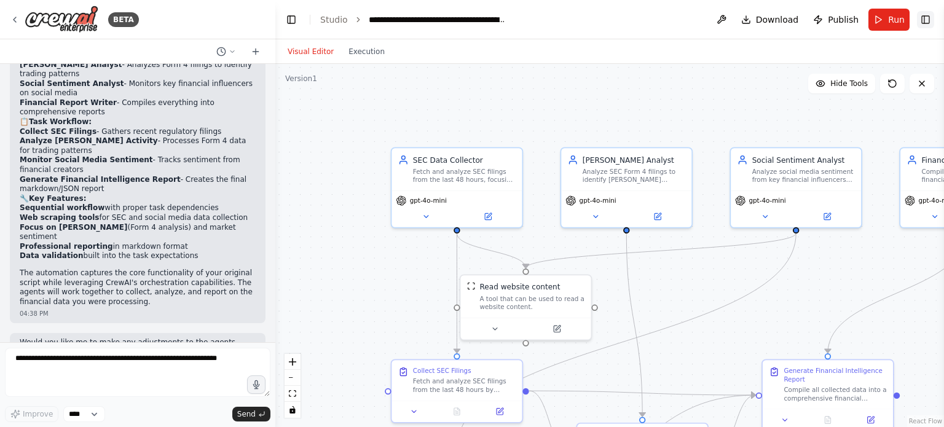
click at [927, 12] on button "Toggle Right Sidebar" at bounding box center [925, 19] width 17 height 17
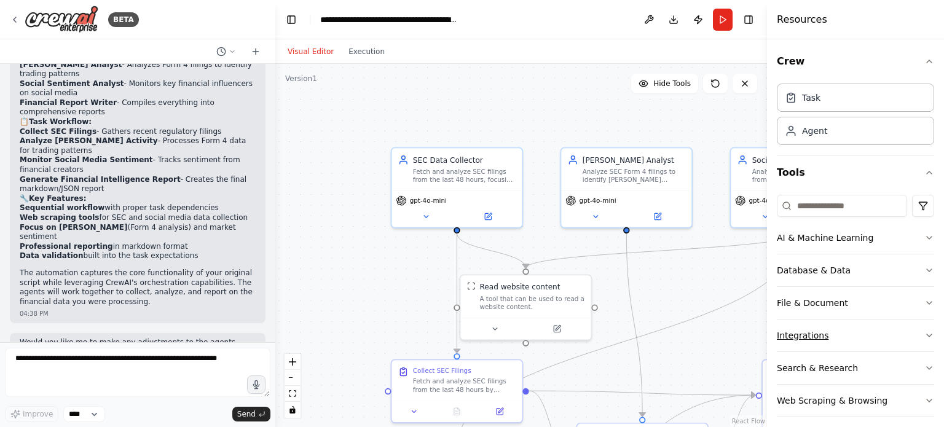
scroll to position [8, 0]
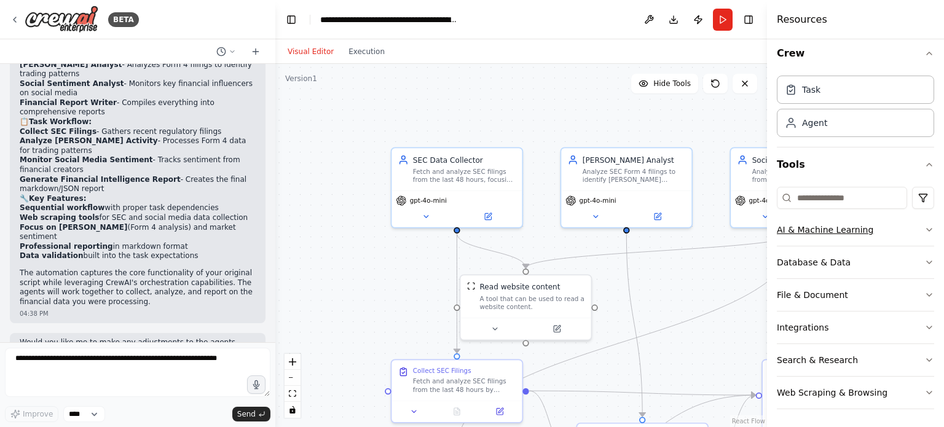
click at [920, 235] on button "AI & Machine Learning" at bounding box center [855, 230] width 157 height 32
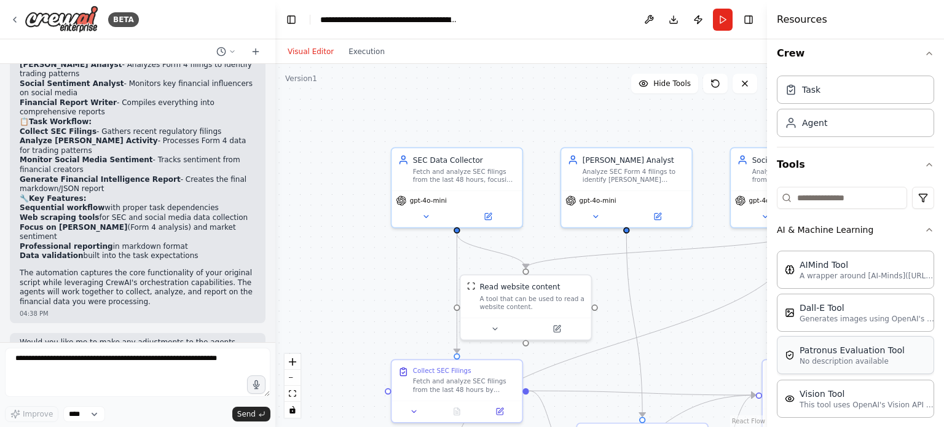
scroll to position [44, 0]
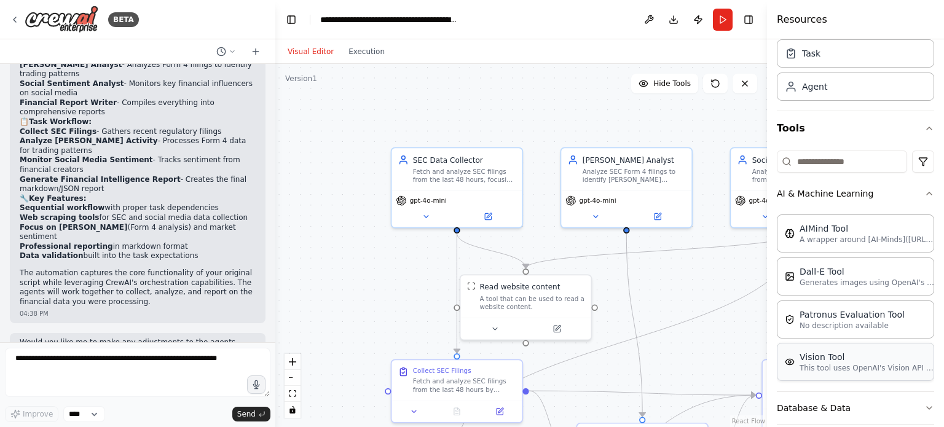
click at [892, 366] on p "This tool uses OpenAI's Vision API to describe the contents of an image." at bounding box center [866, 368] width 135 height 10
click at [825, 364] on p "This tool uses OpenAI's Vision API to describe the contents of an image." at bounding box center [866, 368] width 135 height 10
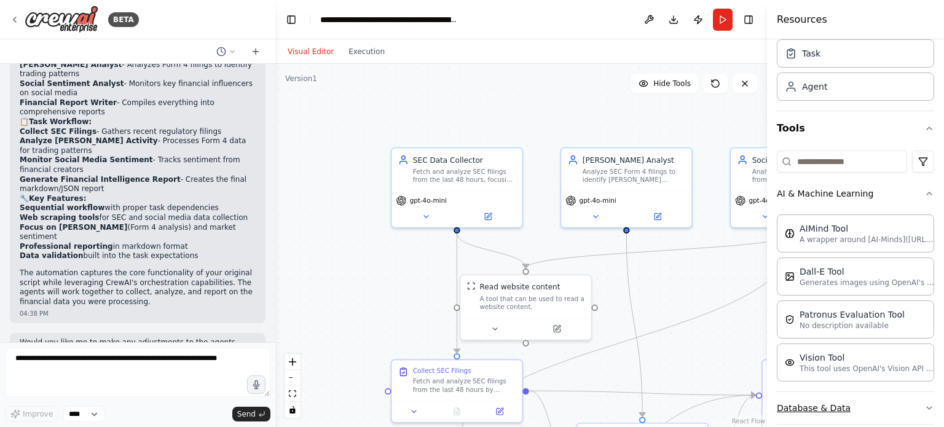
scroll to position [120, 0]
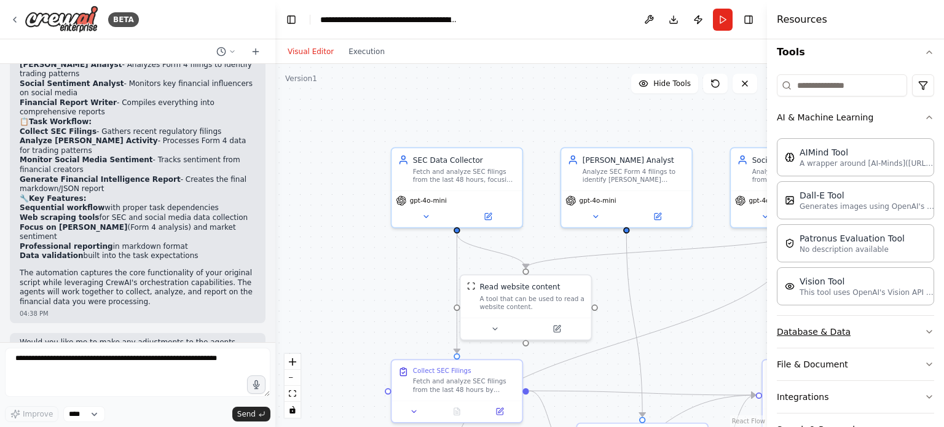
click at [873, 333] on button "Database & Data" at bounding box center [855, 332] width 157 height 32
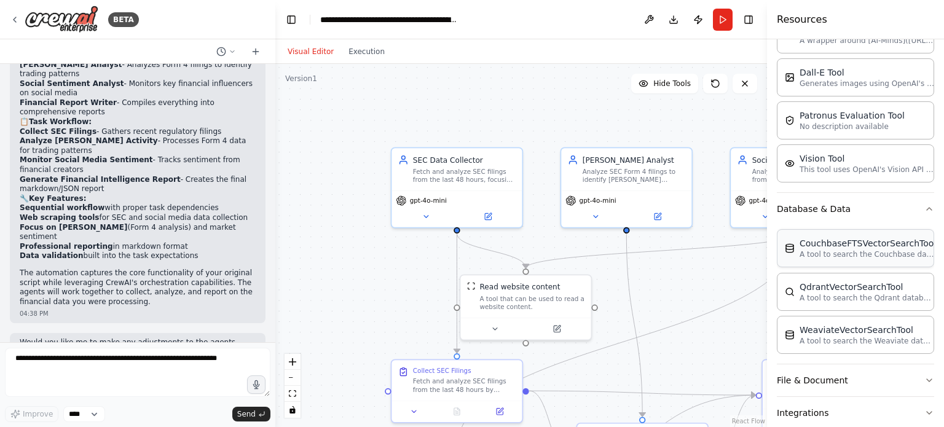
scroll to position [244, 0]
click at [791, 291] on img at bounding box center [790, 291] width 10 height 10
click at [836, 284] on div "QdrantVectorSearchTool" at bounding box center [866, 286] width 135 height 12
click at [818, 281] on div "QdrantVectorSearchTool" at bounding box center [866, 286] width 135 height 12
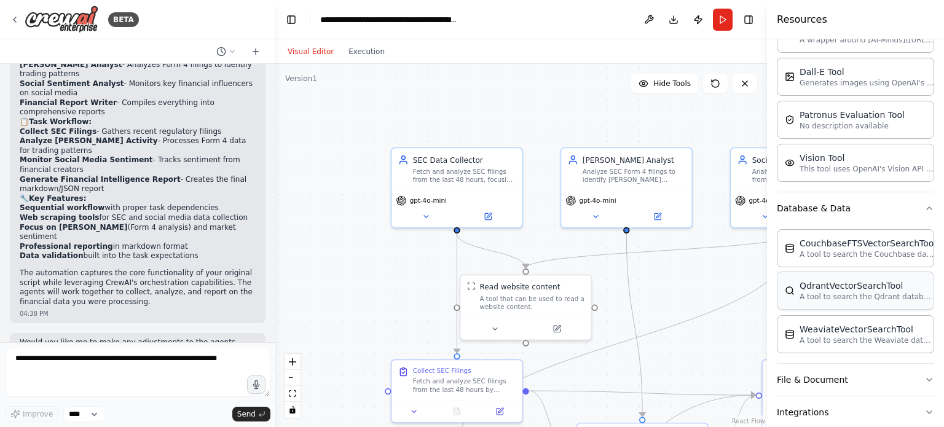
click at [818, 281] on div "QdrantVectorSearchTool" at bounding box center [866, 286] width 135 height 12
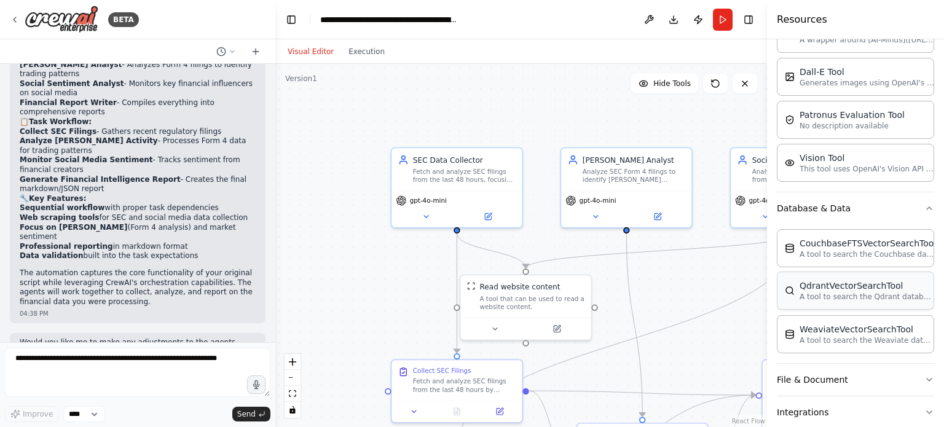
click at [818, 281] on div "QdrantVectorSearchTool" at bounding box center [866, 286] width 135 height 12
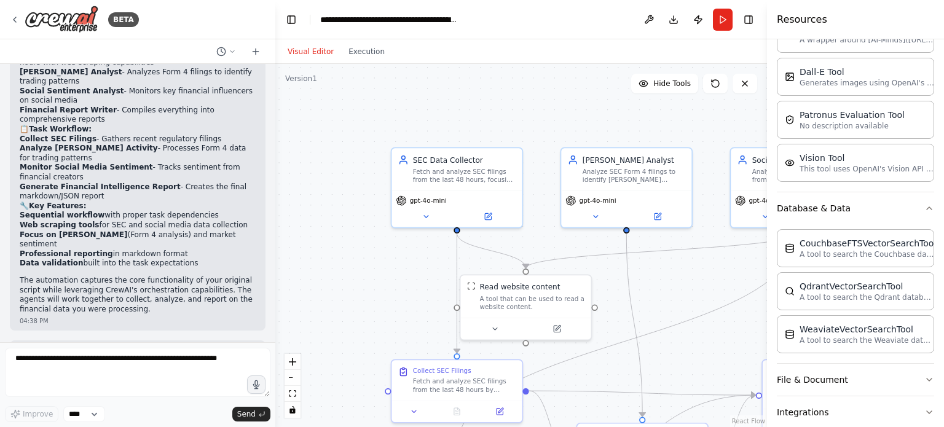
scroll to position [3925, 0]
